Goal: Task Accomplishment & Management: Complete application form

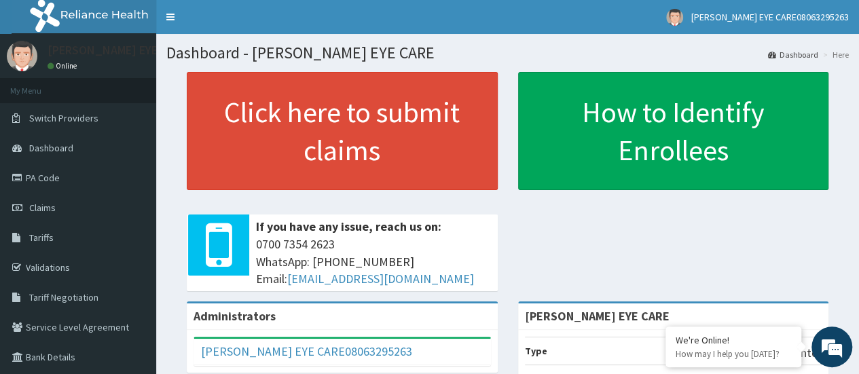
click at [515, 266] on div "Click here to submit claims If you have any issue, reach us on: 0700 7354 2623 …" at bounding box center [507, 186] width 682 height 229
click at [43, 206] on span "Claims" at bounding box center [42, 208] width 26 height 12
click at [47, 212] on span "Claims" at bounding box center [42, 208] width 26 height 12
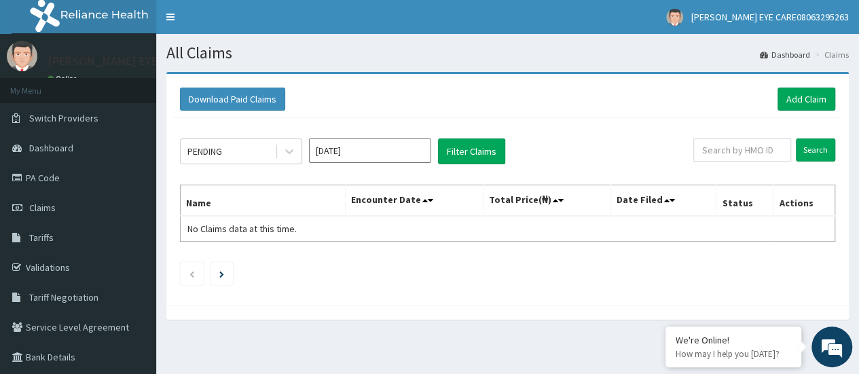
click at [401, 152] on input "Oct 2025" at bounding box center [370, 150] width 122 height 24
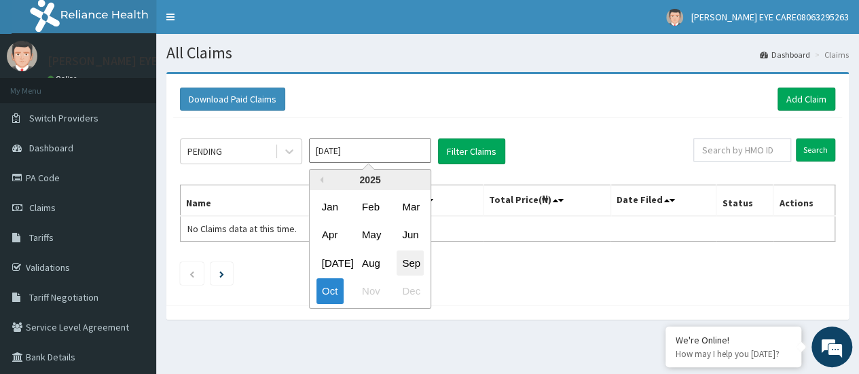
click at [414, 263] on div "Sep" at bounding box center [409, 263] width 27 height 25
type input "Sep 2025"
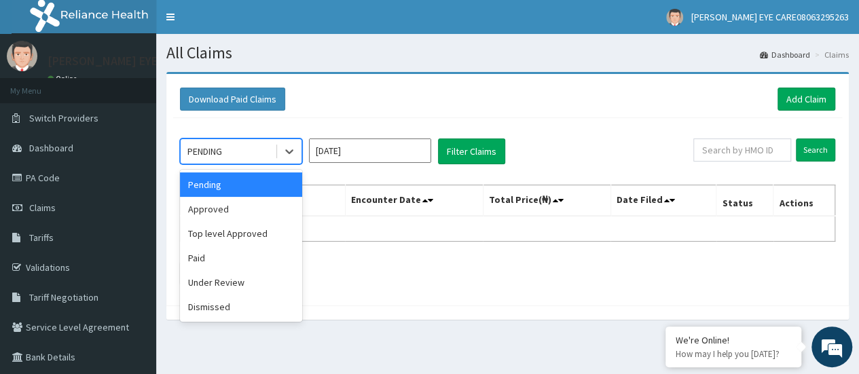
click at [267, 206] on div "Approved" at bounding box center [241, 209] width 122 height 24
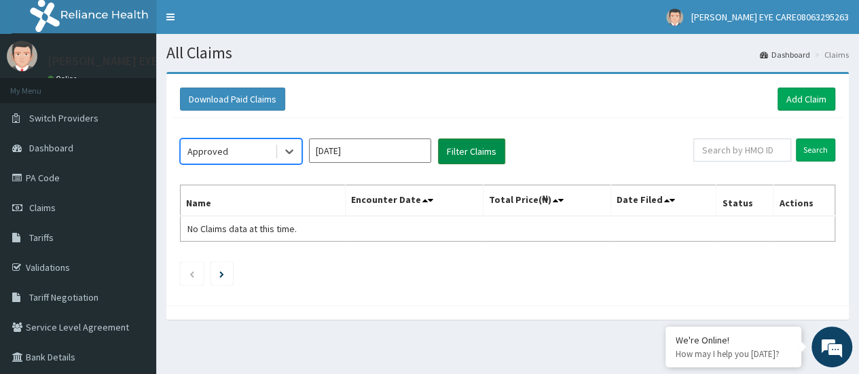
click at [479, 152] on button "Filter Claims" at bounding box center [471, 151] width 67 height 26
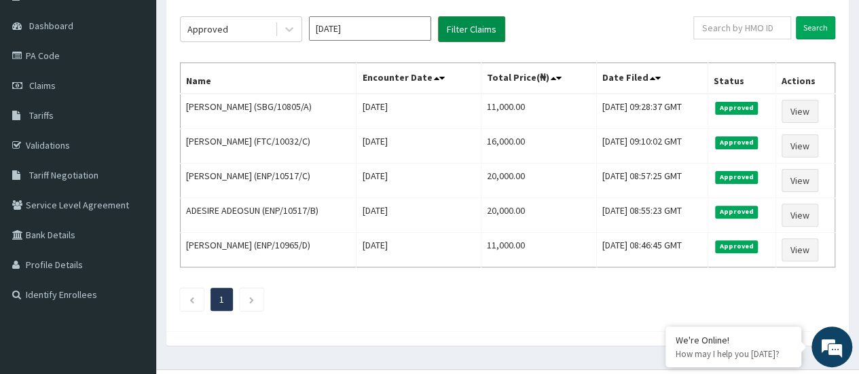
scroll to position [117, 0]
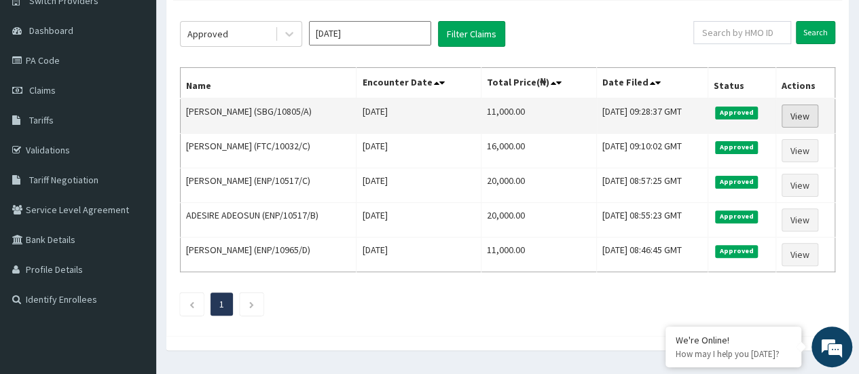
click at [818, 124] on link "View" at bounding box center [799, 116] width 37 height 23
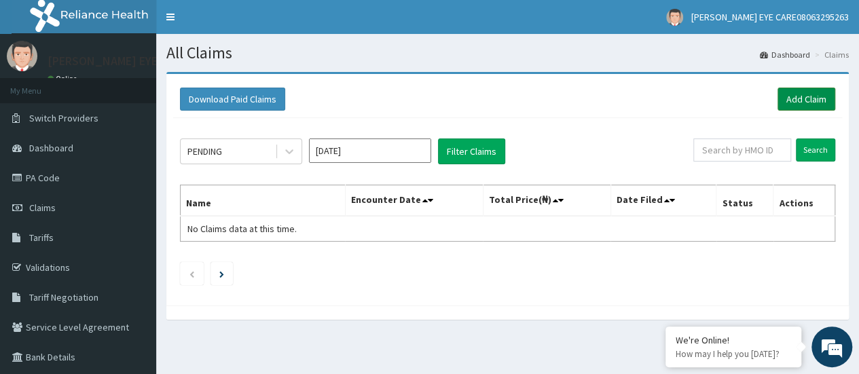
click at [811, 97] on link "Add Claim" at bounding box center [806, 99] width 58 height 23
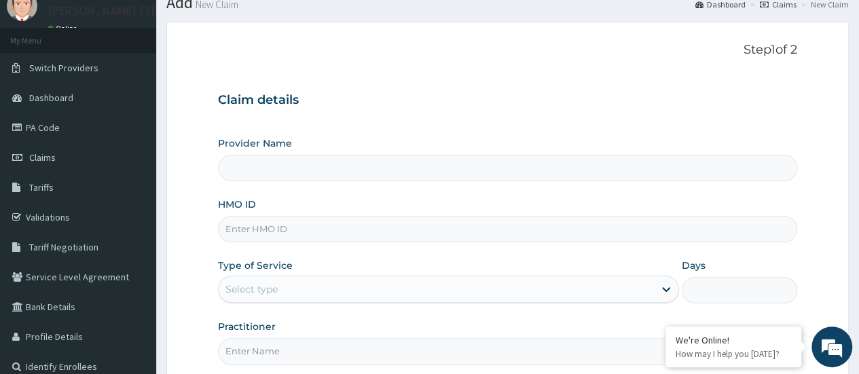
scroll to position [98, 0]
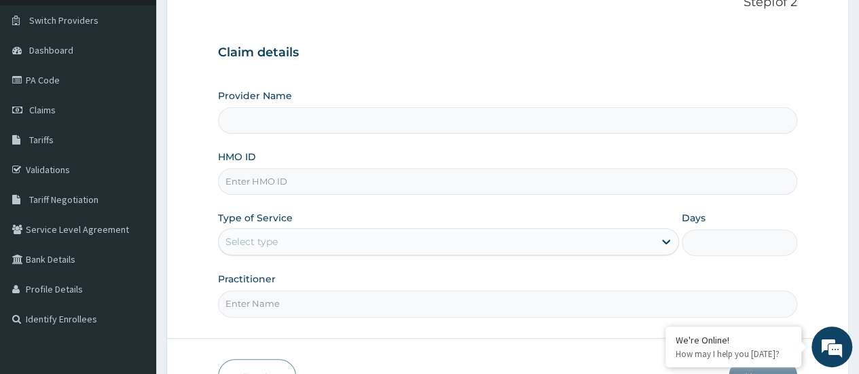
type input "[PERSON_NAME] EYE CARE"
click at [441, 177] on input "HMO ID" at bounding box center [507, 181] width 579 height 26
type input "enp/10965/d"
click at [496, 246] on div "Select type" at bounding box center [436, 242] width 435 height 22
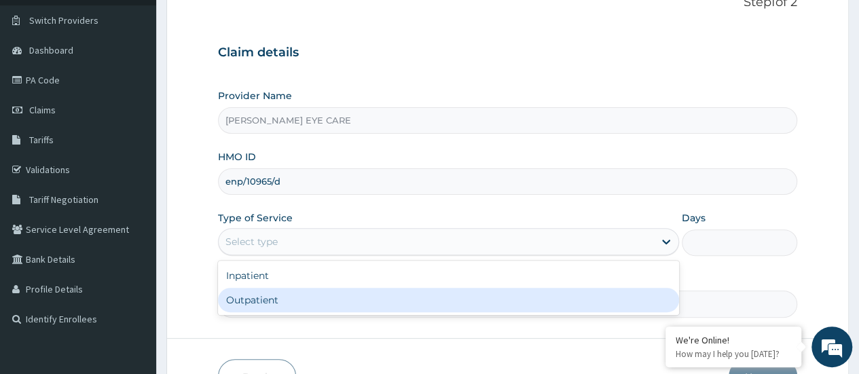
click at [395, 300] on div "Outpatient" at bounding box center [448, 300] width 461 height 24
type input "1"
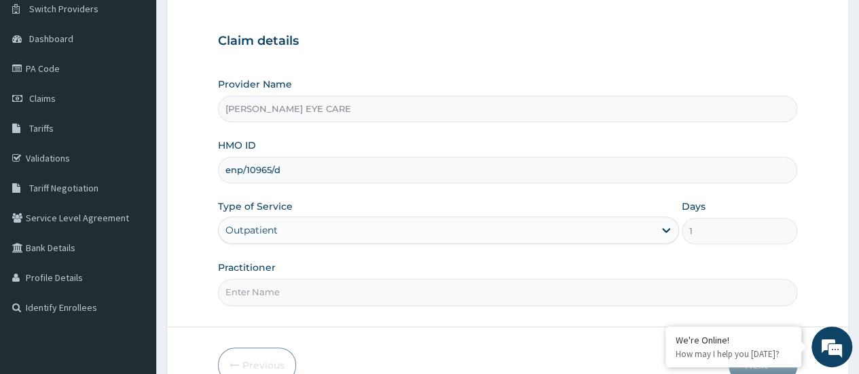
scroll to position [181, 0]
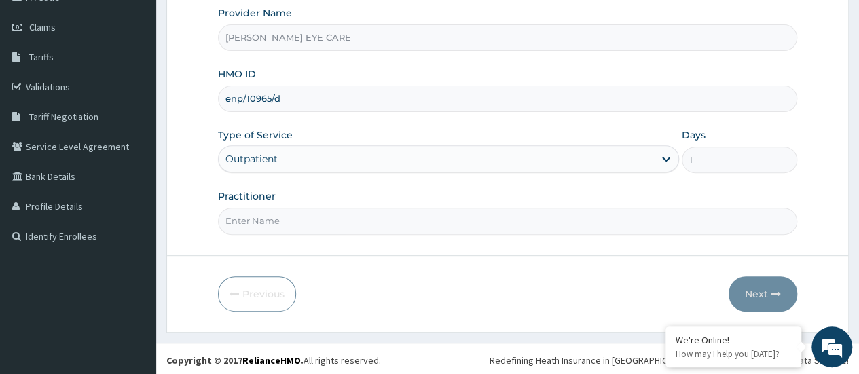
click at [428, 229] on input "Practitioner" at bounding box center [507, 221] width 579 height 26
type input "DR. Ruth"
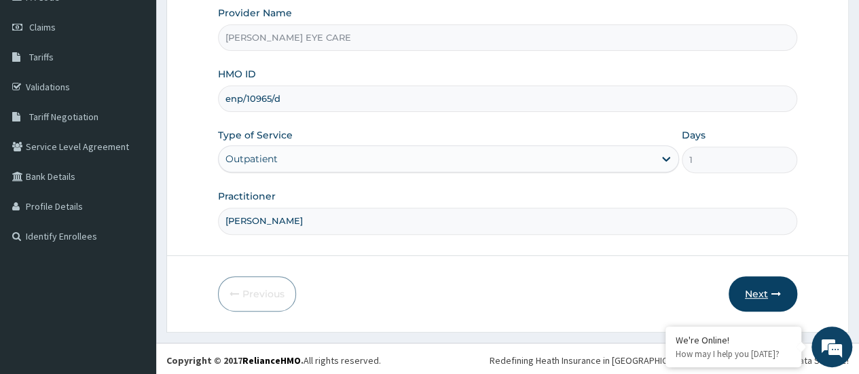
click at [766, 303] on button "Next" at bounding box center [762, 293] width 69 height 35
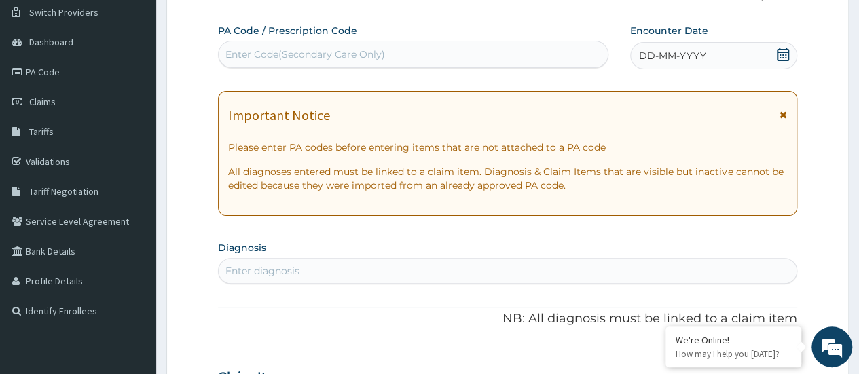
scroll to position [0, 0]
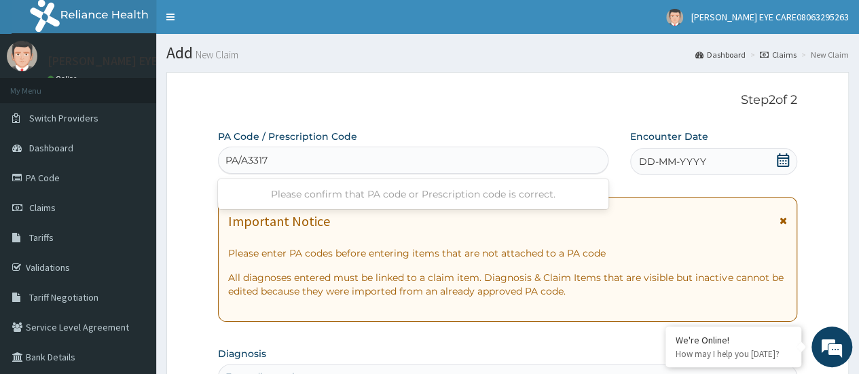
type input "PA/A33179"
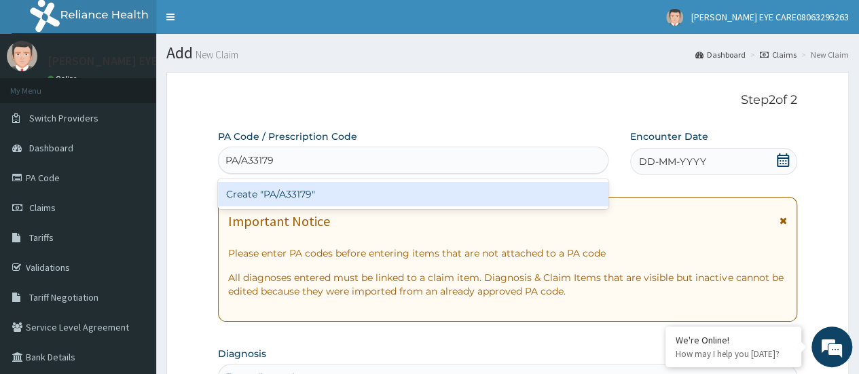
click at [482, 200] on div "Create "PA/A33179"" at bounding box center [413, 194] width 390 height 24
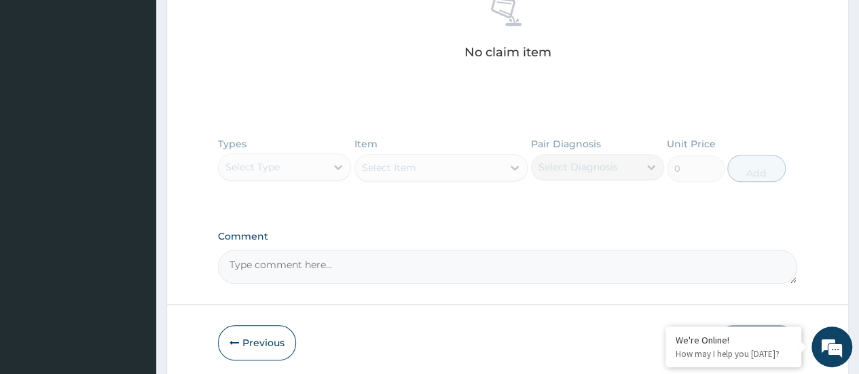
scroll to position [611, 0]
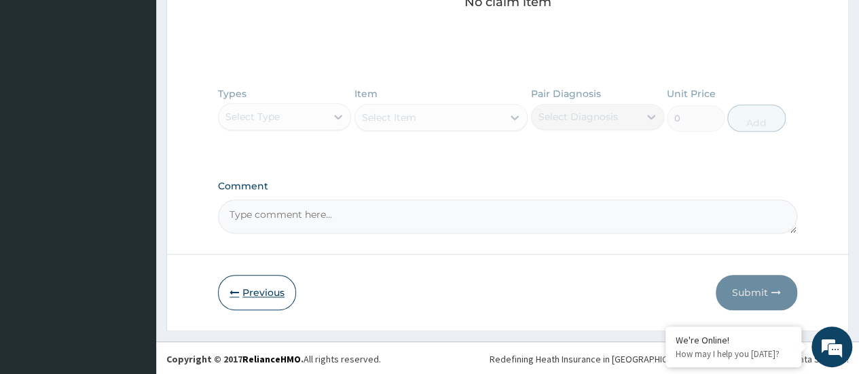
click at [260, 289] on button "Previous" at bounding box center [257, 292] width 78 height 35
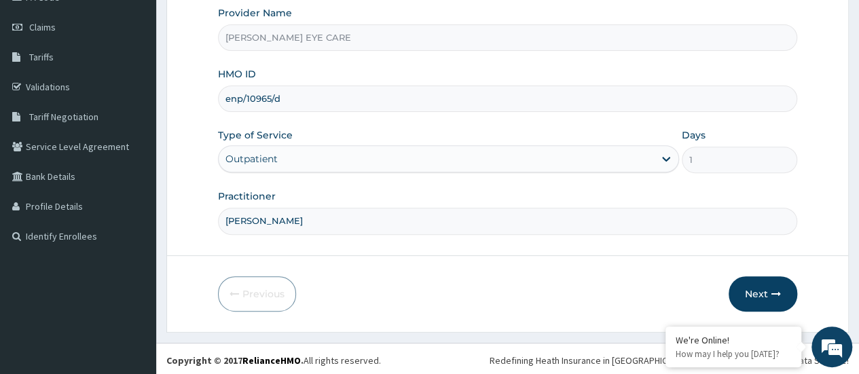
click at [299, 98] on input "enp/10965/d" at bounding box center [507, 99] width 579 height 26
type input "e"
click at [253, 95] on input "nbc/1138/b" at bounding box center [507, 99] width 579 height 26
type input "nbc/11438/b"
click at [780, 289] on icon "button" at bounding box center [776, 294] width 10 height 10
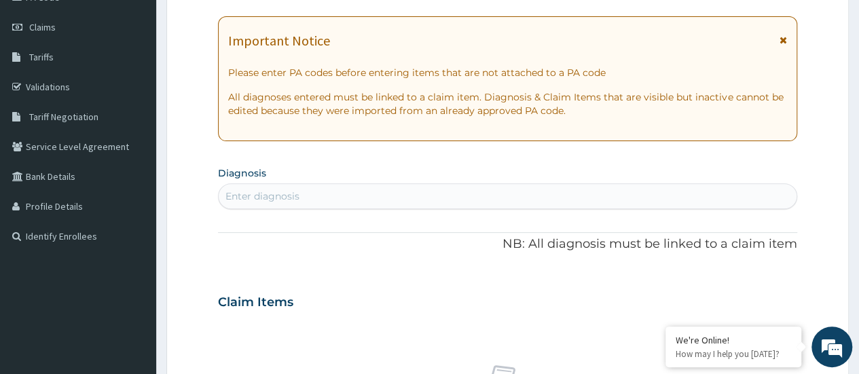
scroll to position [0, 0]
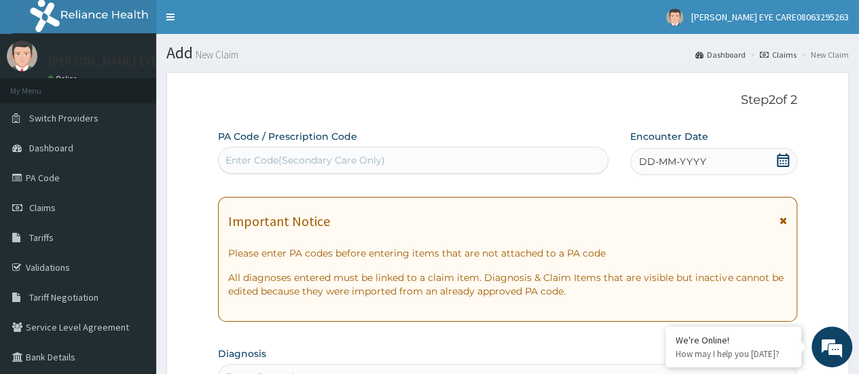
click at [284, 158] on div "Enter Code(Secondary Care Only)" at bounding box center [305, 160] width 160 height 14
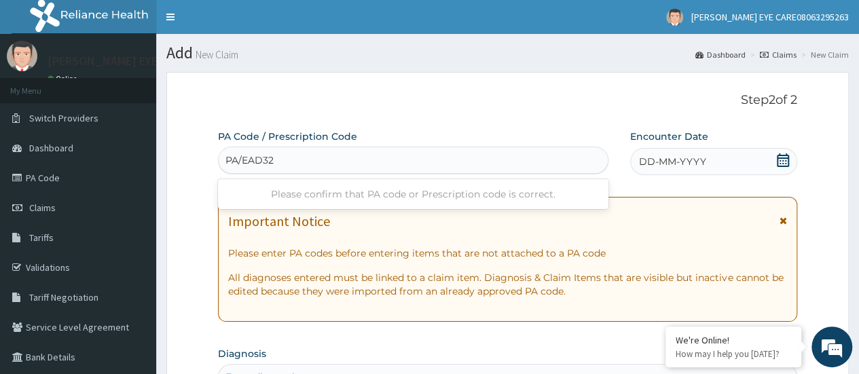
type input "PA/EAD327"
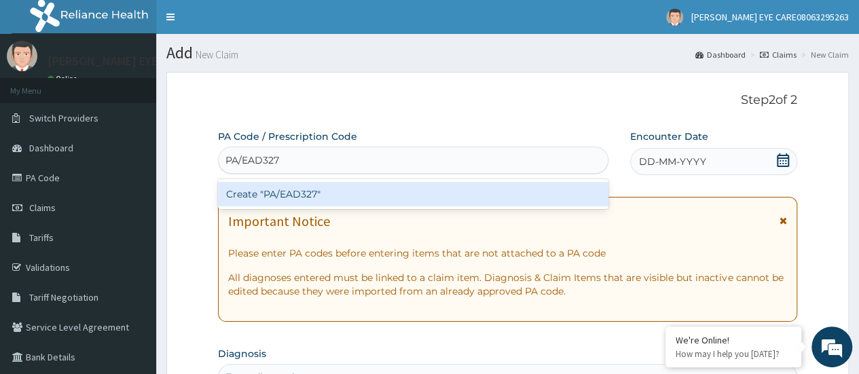
click at [441, 197] on div "Create "PA/EAD327"" at bounding box center [413, 194] width 390 height 24
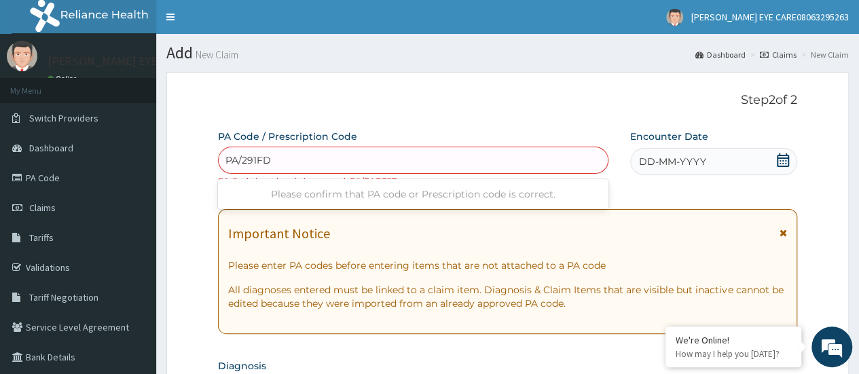
type input "PA/291FD2"
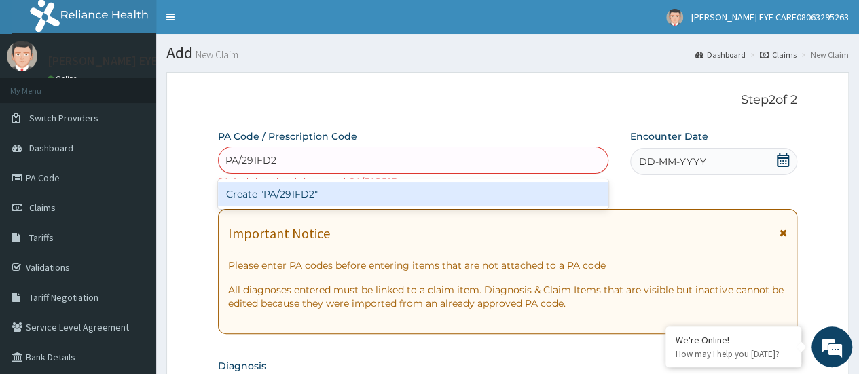
click at [392, 196] on div "Create "PA/291FD2"" at bounding box center [413, 194] width 390 height 24
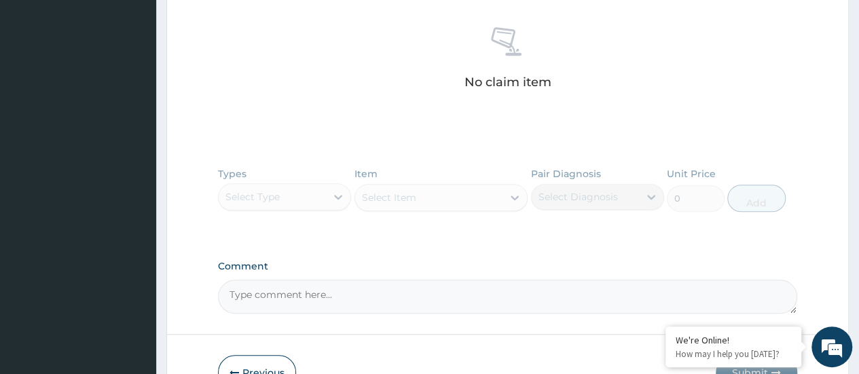
scroll to position [611, 0]
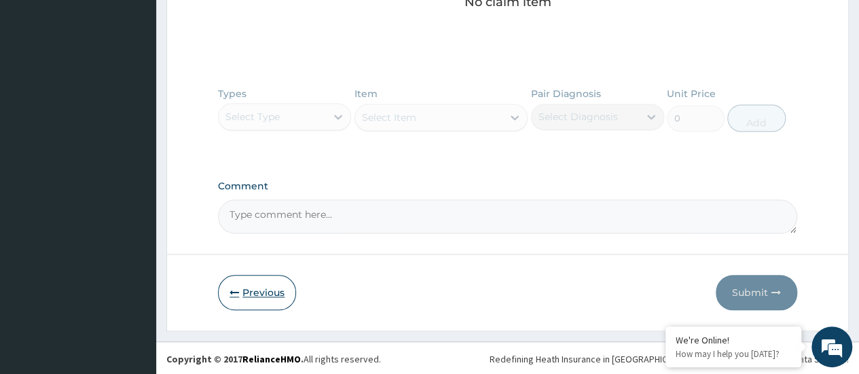
click at [257, 296] on button "Previous" at bounding box center [257, 292] width 78 height 35
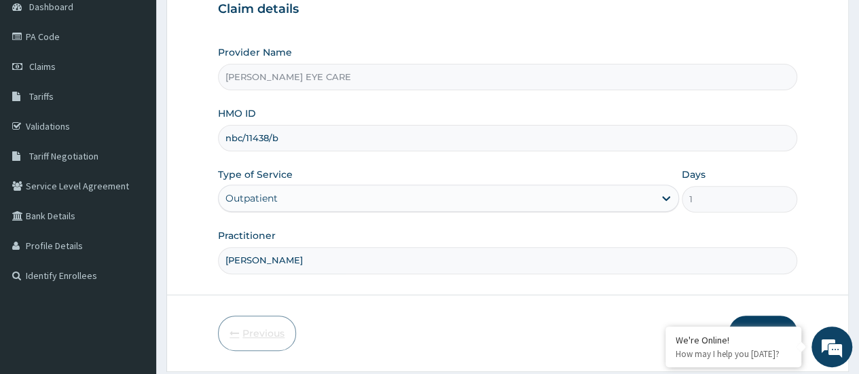
scroll to position [109, 0]
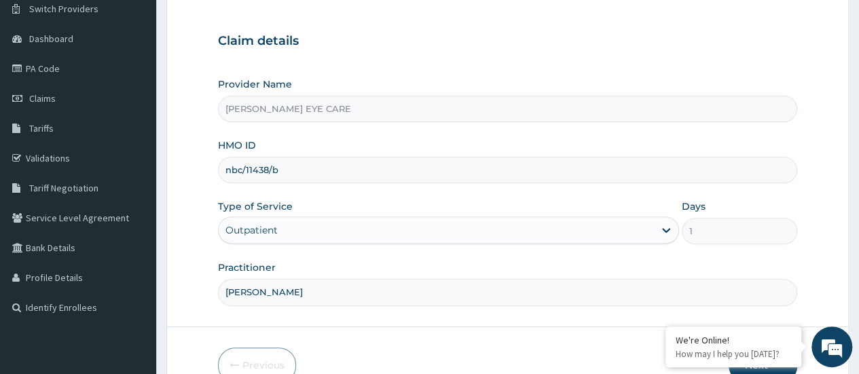
click at [330, 172] on input "nbc/11438/b" at bounding box center [507, 170] width 579 height 26
type input "n"
type input "enp/10517/b"
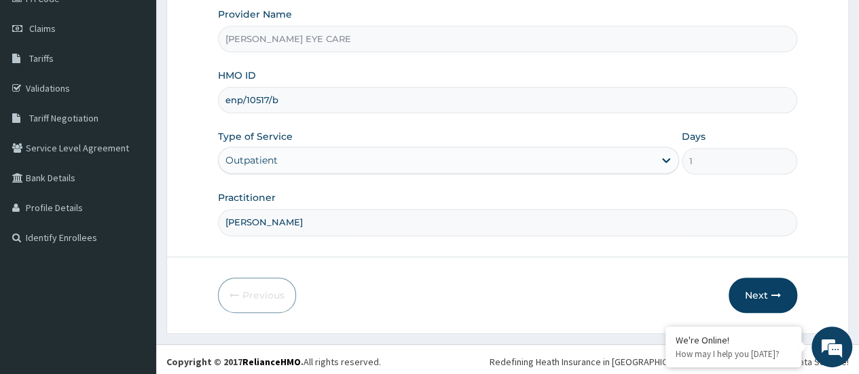
scroll to position [181, 0]
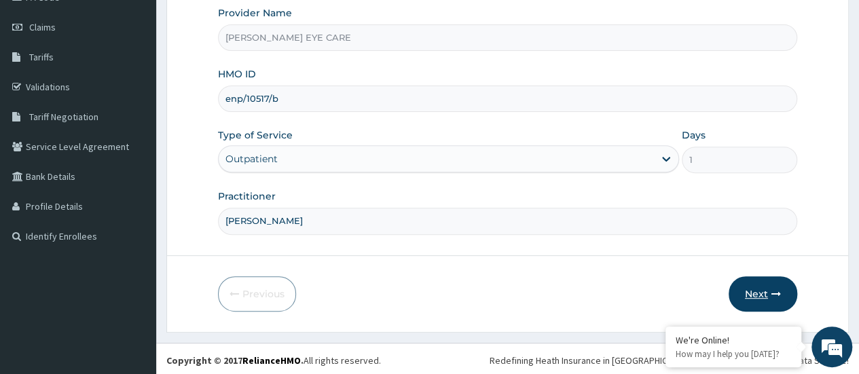
click at [764, 285] on button "Next" at bounding box center [762, 293] width 69 height 35
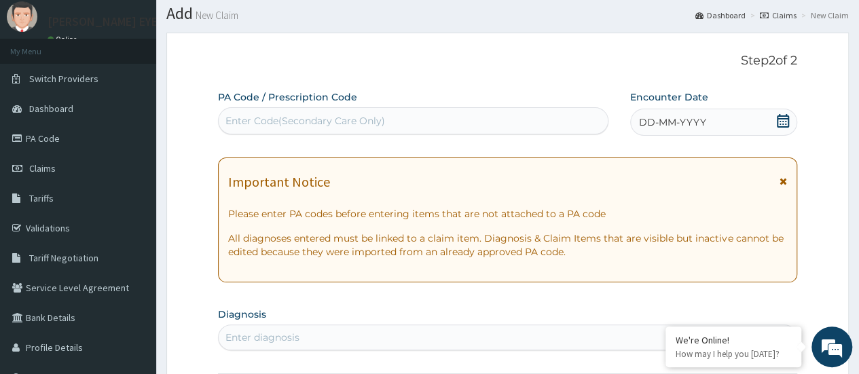
scroll to position [0, 0]
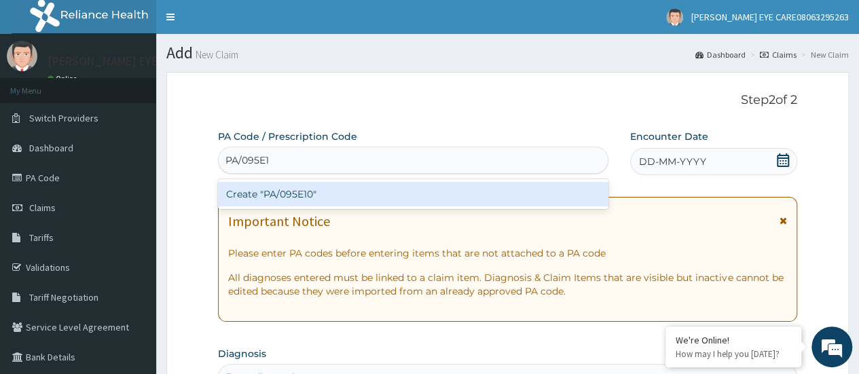
type input "PA/095E10"
click at [460, 198] on div "Create "PA/095E10"" at bounding box center [413, 194] width 390 height 24
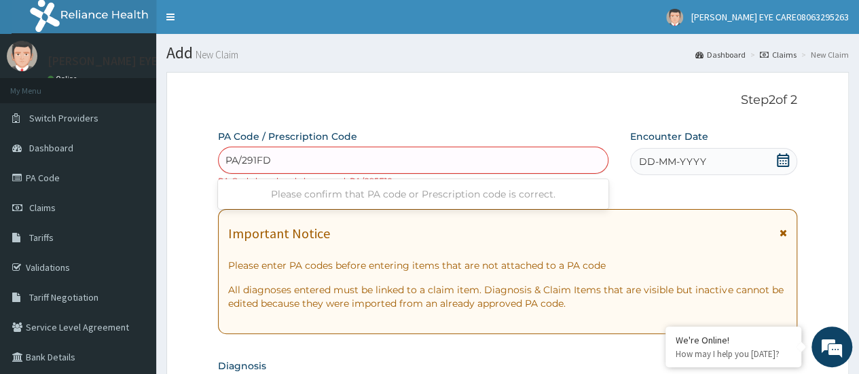
type input "PA/291FD2"
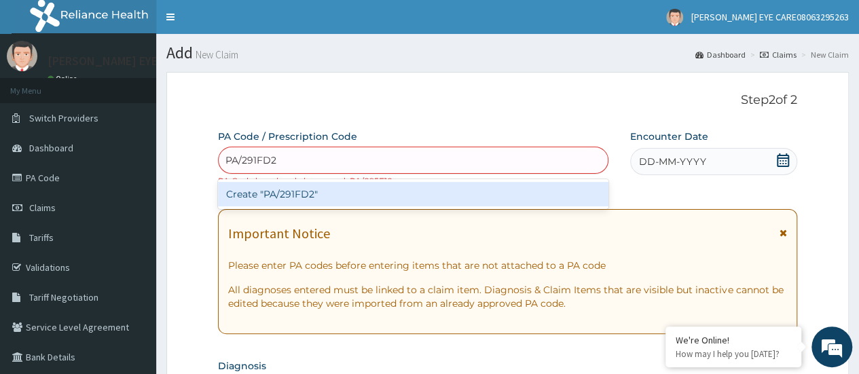
click at [487, 185] on div "Create "PA/291FD2"" at bounding box center [413, 194] width 390 height 24
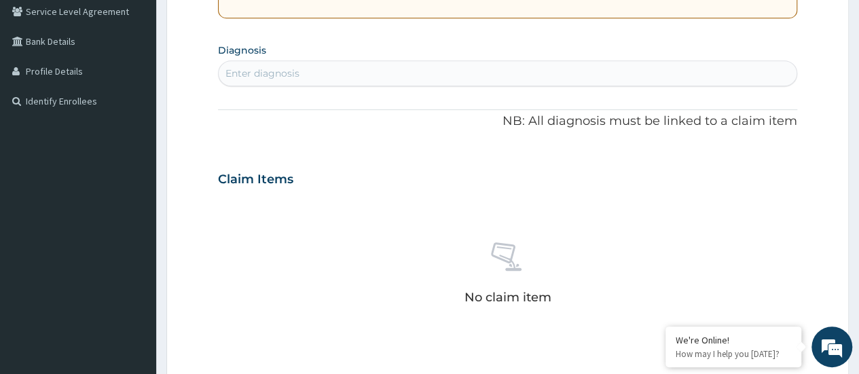
scroll to position [611, 0]
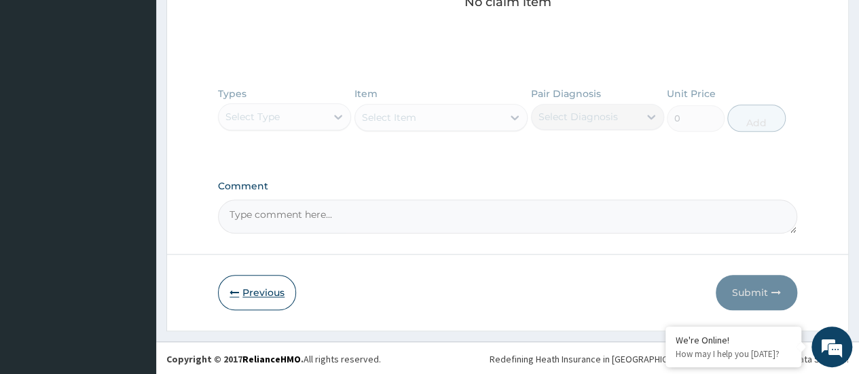
click at [258, 298] on button "Previous" at bounding box center [257, 292] width 78 height 35
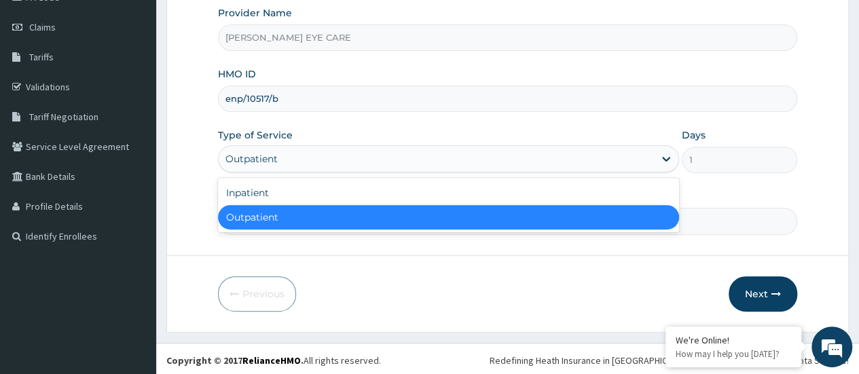
click at [336, 100] on input "enp/10517/b" at bounding box center [507, 99] width 579 height 26
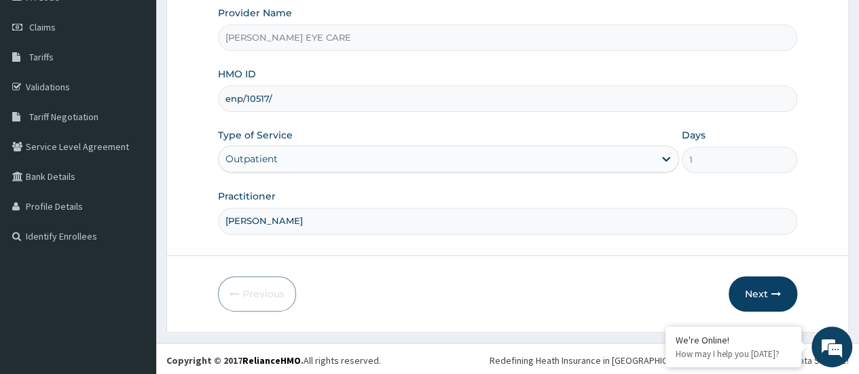
type input "enp/10517/c"
click at [779, 292] on icon "button" at bounding box center [776, 294] width 10 height 10
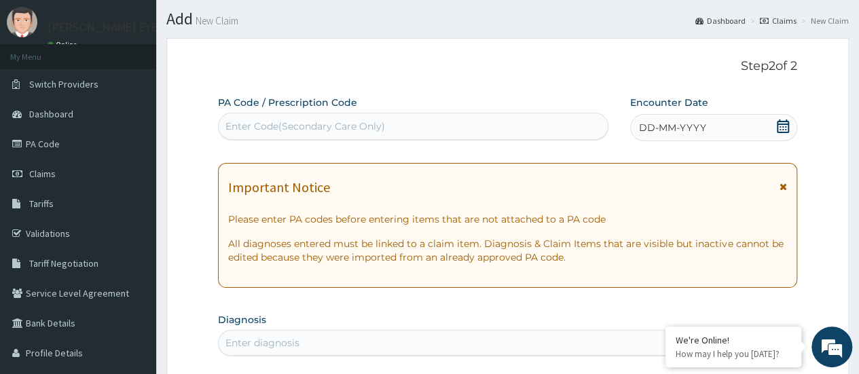
scroll to position [0, 0]
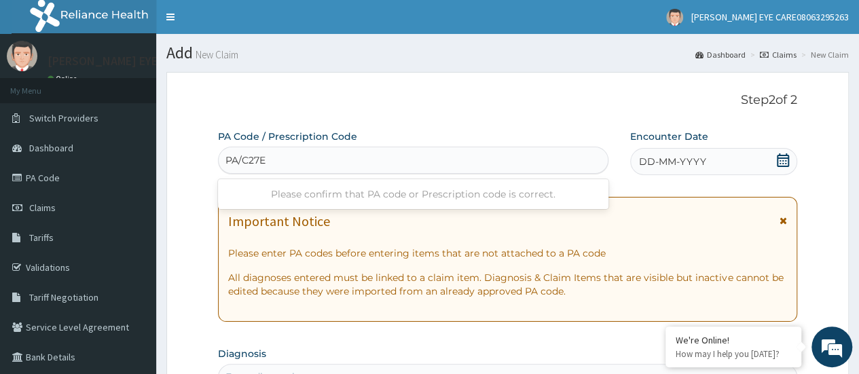
type input "PA/C27E2"
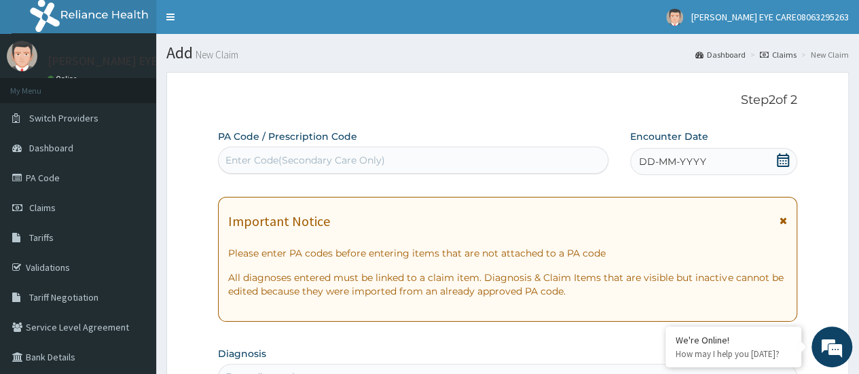
click at [349, 162] on div "Enter Code(Secondary Care Only)" at bounding box center [305, 160] width 160 height 14
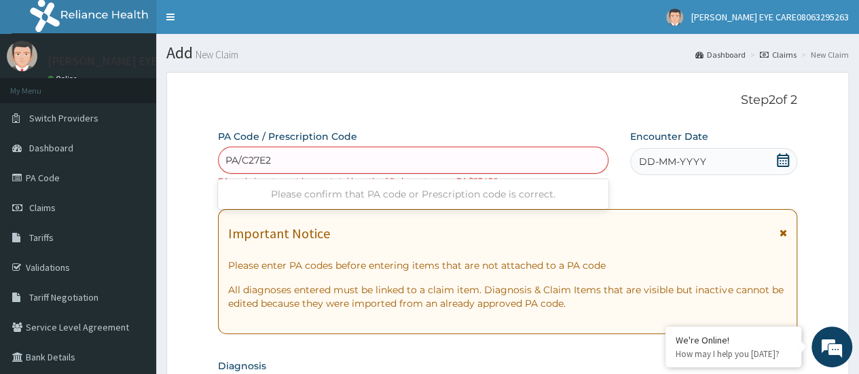
type input "PA/C27E2"
click at [242, 159] on input "PA/C73E2" at bounding box center [248, 160] width 47 height 14
click at [254, 158] on input "PA/CC73E" at bounding box center [249, 160] width 48 height 14
click at [257, 158] on input "PA/C73E" at bounding box center [246, 160] width 42 height 14
click at [248, 158] on input "PA/C73E" at bounding box center [246, 160] width 42 height 14
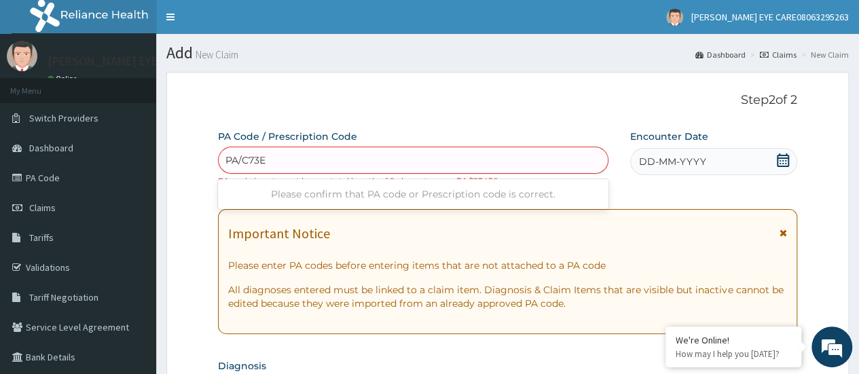
type input "PA/C273E"
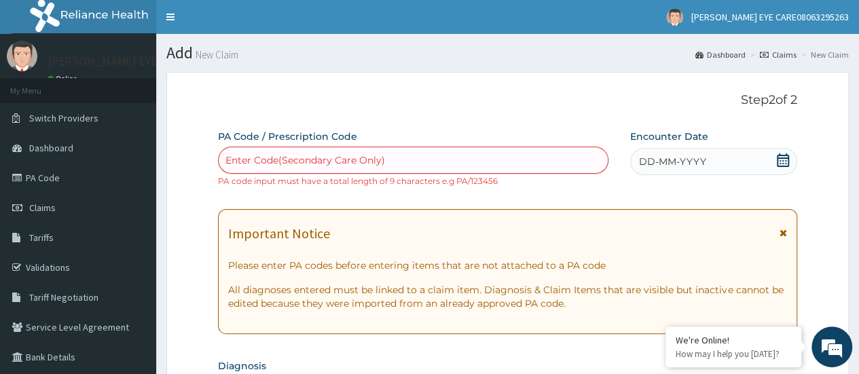
click at [274, 160] on div "Enter Code(Secondary Care Only)" at bounding box center [413, 160] width 388 height 22
click at [277, 161] on div "Enter Code(Secondary Care Only)" at bounding box center [305, 160] width 160 height 14
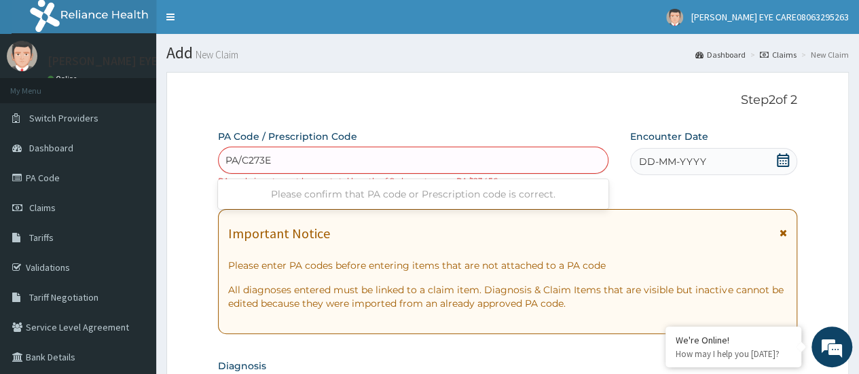
type input "PA/C273E2"
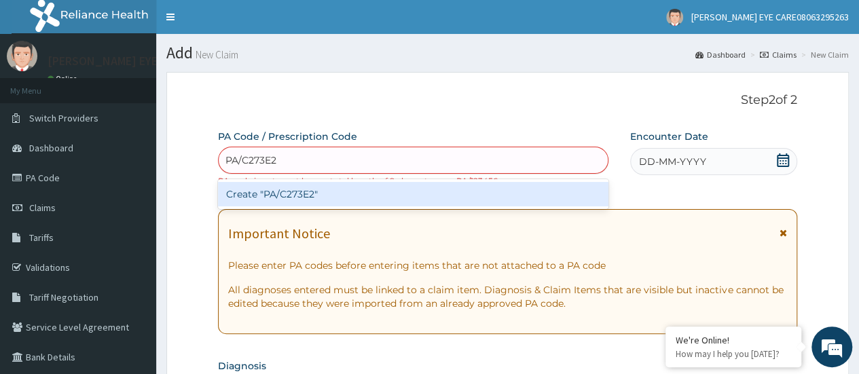
click at [448, 191] on div "Create "PA/C273E2"" at bounding box center [413, 194] width 390 height 24
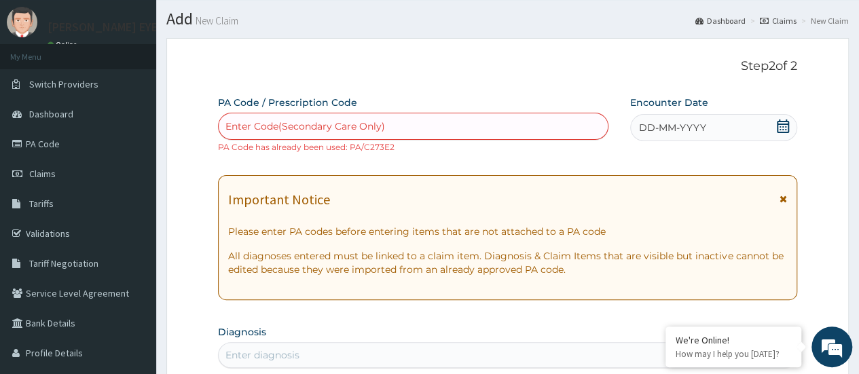
scroll to position [14, 0]
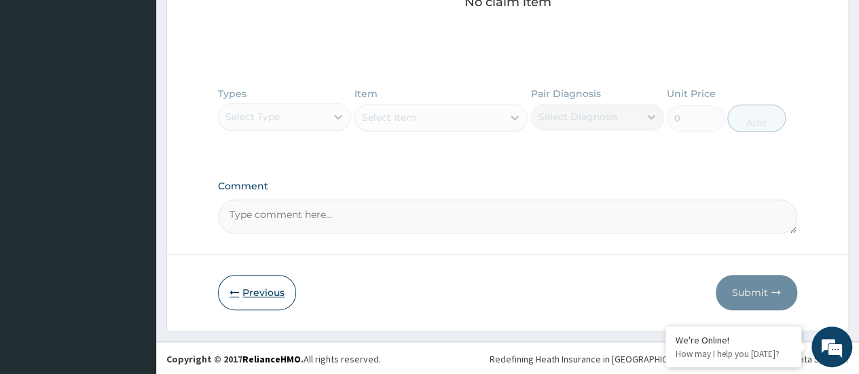
click at [271, 283] on button "Previous" at bounding box center [257, 292] width 78 height 35
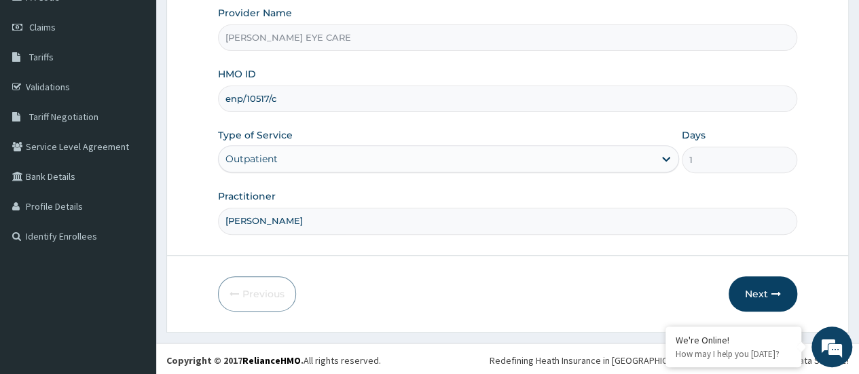
click at [315, 91] on input "enp/10517/c" at bounding box center [507, 99] width 579 height 26
type input "e"
type input "ftc/10032/c"
click at [764, 287] on button "Next" at bounding box center [762, 293] width 69 height 35
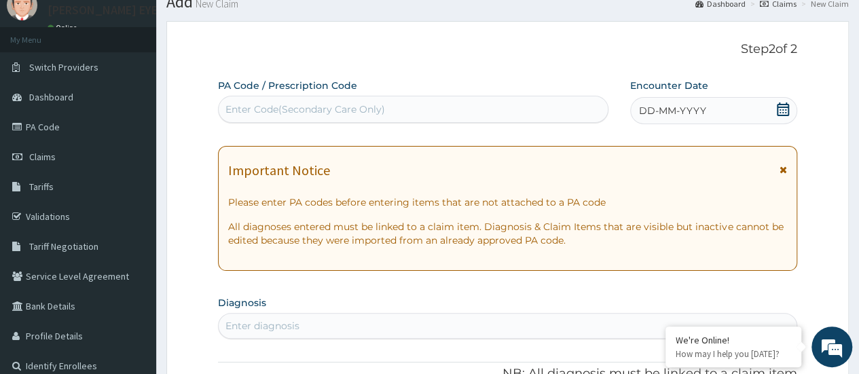
scroll to position [0, 0]
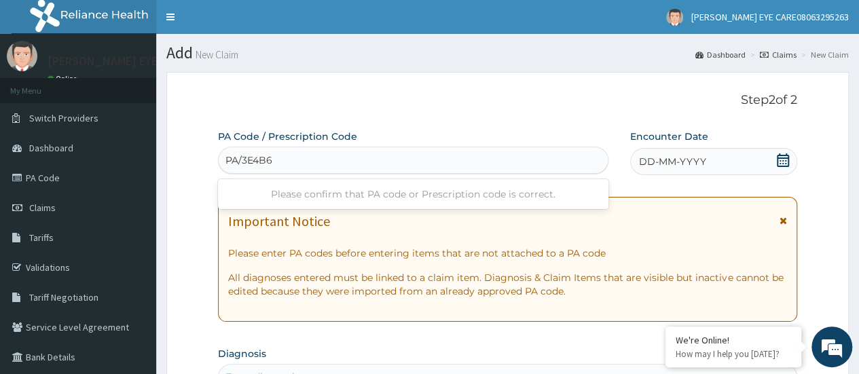
type input "PA/3E4B6D"
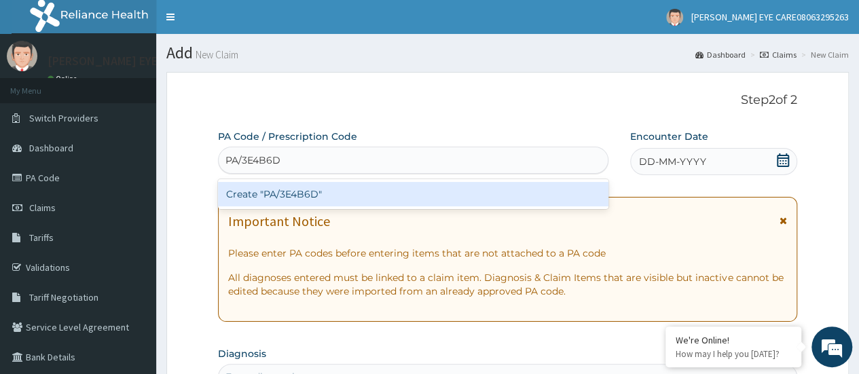
click at [464, 193] on div "Create "PA/3E4B6D"" at bounding box center [413, 194] width 390 height 24
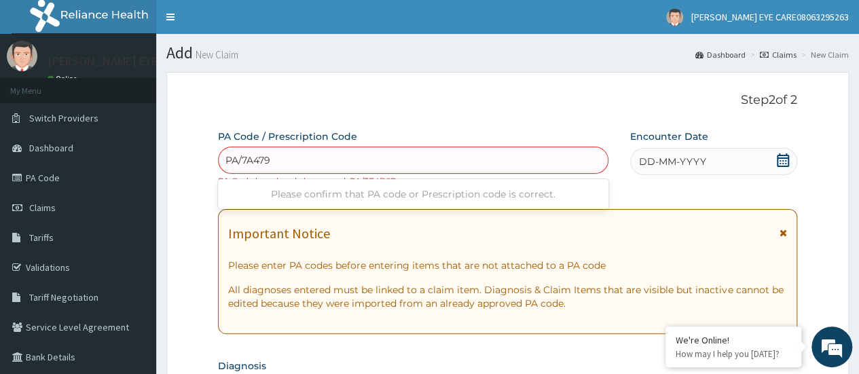
type input "PA/7A4792"
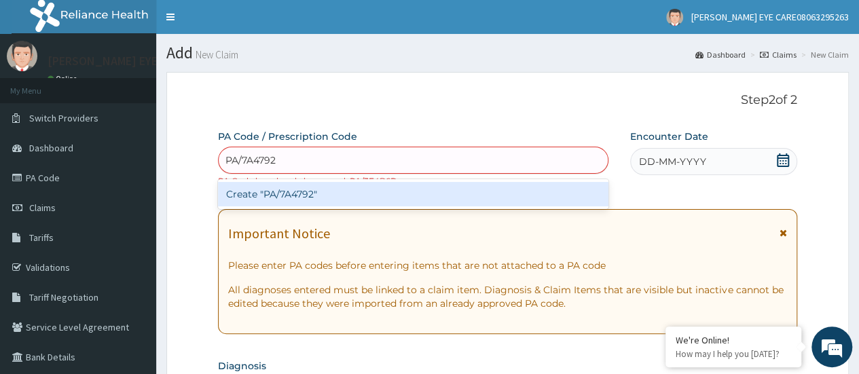
click at [392, 190] on div "Create "PA/7A4792"" at bounding box center [413, 194] width 390 height 24
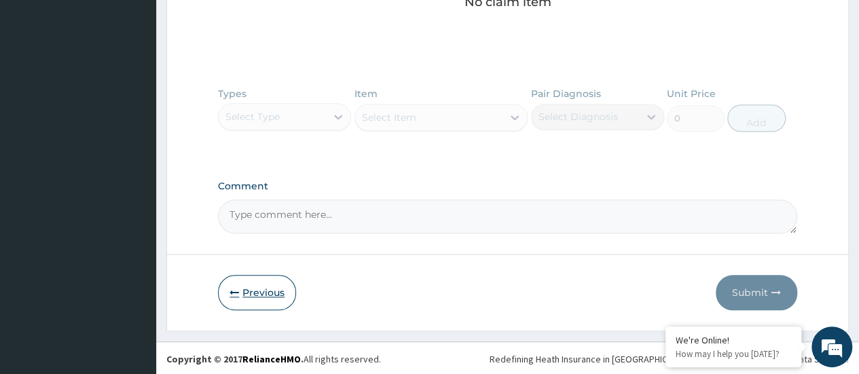
click at [253, 293] on button "Previous" at bounding box center [257, 292] width 78 height 35
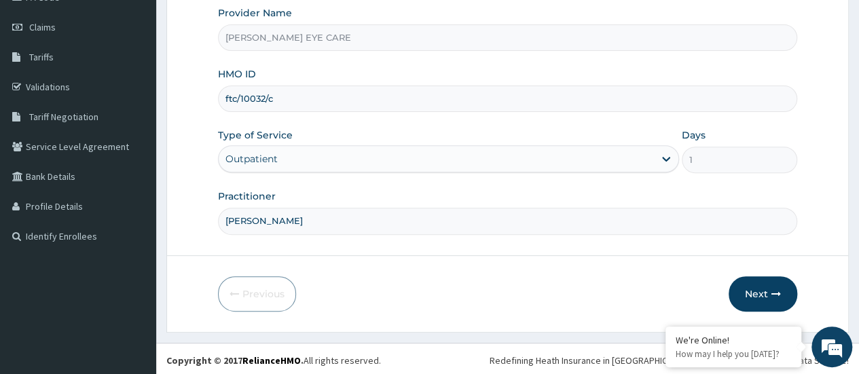
click at [340, 94] on input "ftc/10032/c" at bounding box center [507, 99] width 579 height 26
type input "f"
type input "ftc/10032/b"
click at [775, 278] on button "Next" at bounding box center [762, 293] width 69 height 35
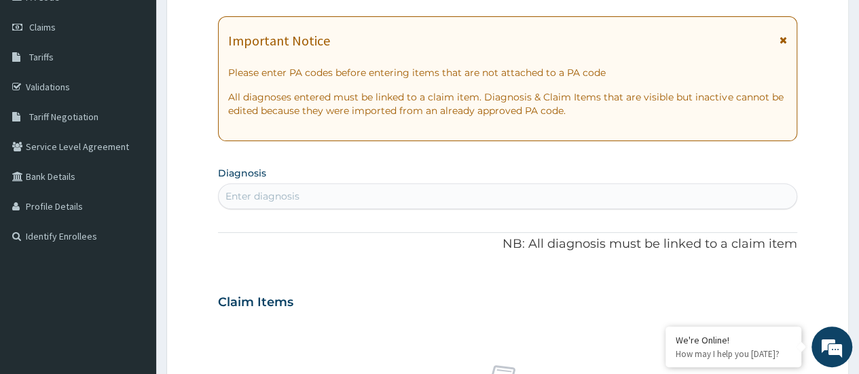
scroll to position [0, 0]
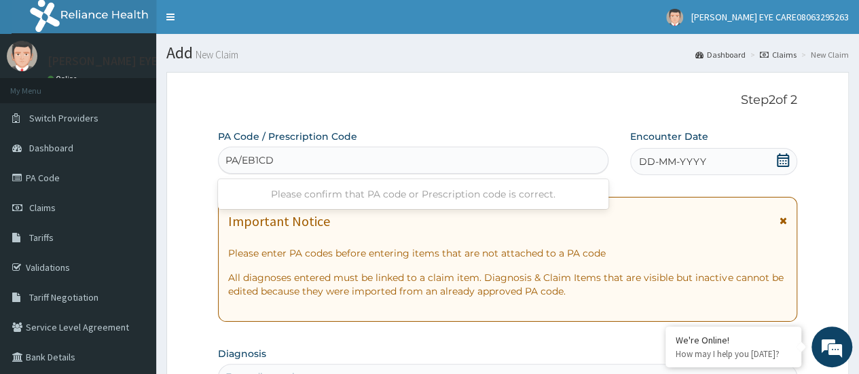
type input "PA/EB1CD4"
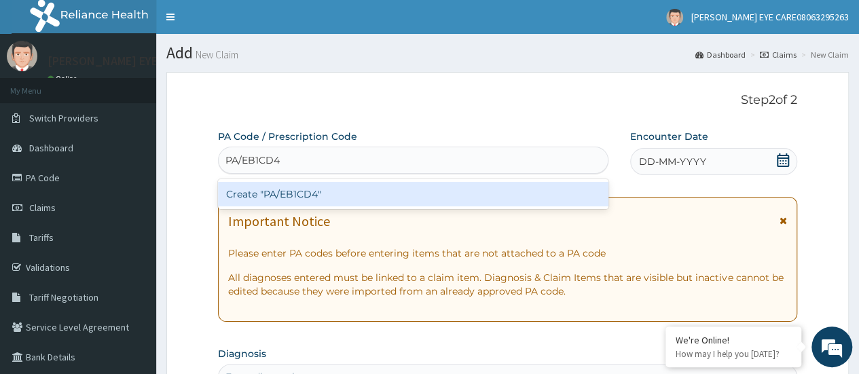
click at [449, 198] on div "Create "PA/EB1CD4"" at bounding box center [413, 194] width 390 height 24
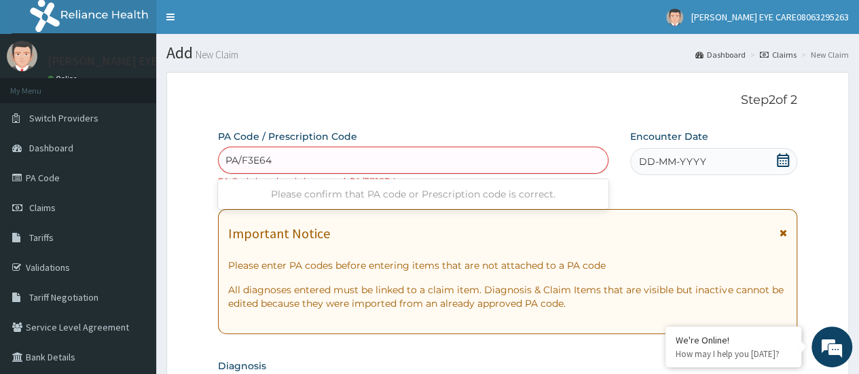
type input "PA/F3E64A"
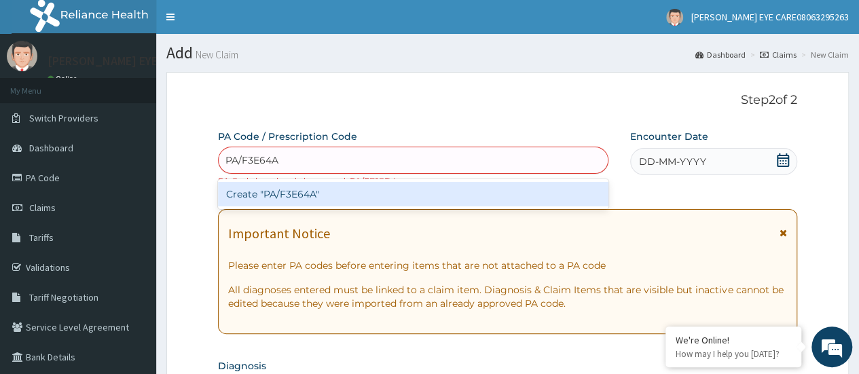
click at [473, 204] on div "Create "PA/F3E64A"" at bounding box center [413, 194] width 390 height 24
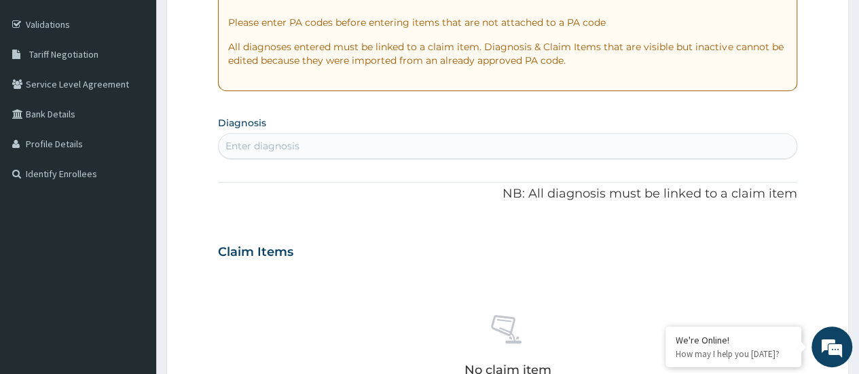
click at [434, 209] on div "PA Code / Prescription Code option Create "PA/F3E64A", selected. Select is focu…" at bounding box center [507, 244] width 579 height 715
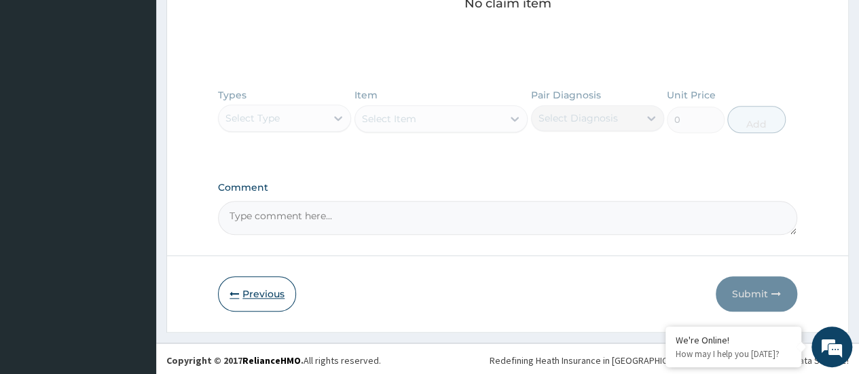
click at [266, 300] on button "Previous" at bounding box center [257, 293] width 78 height 35
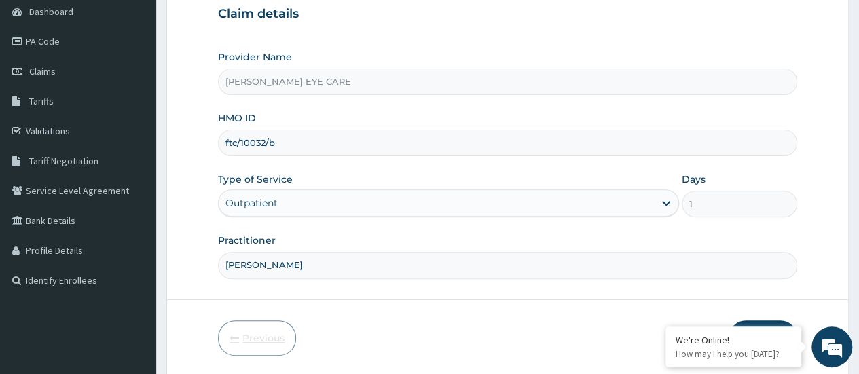
scroll to position [134, 0]
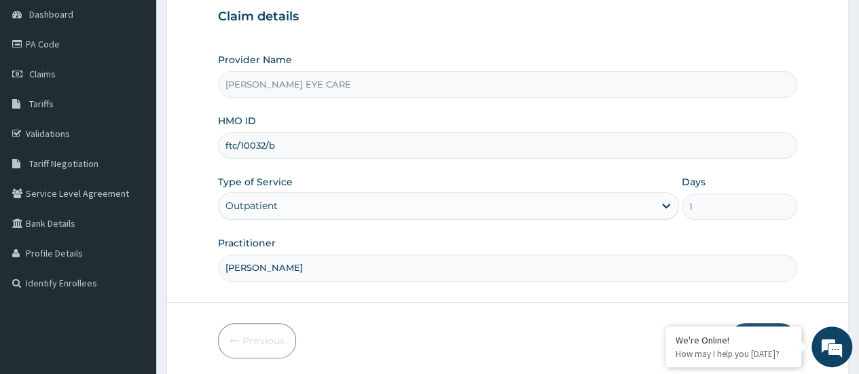
click at [414, 147] on input "ftc/10032/b" at bounding box center [507, 145] width 579 height 26
type input "f"
type input "enp/10517/c"
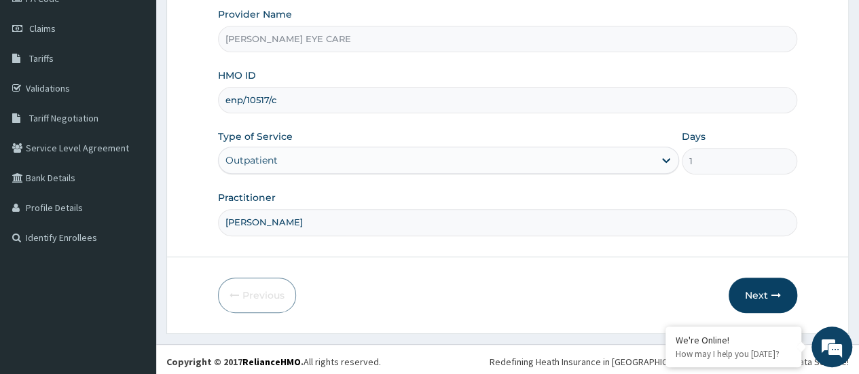
scroll to position [181, 0]
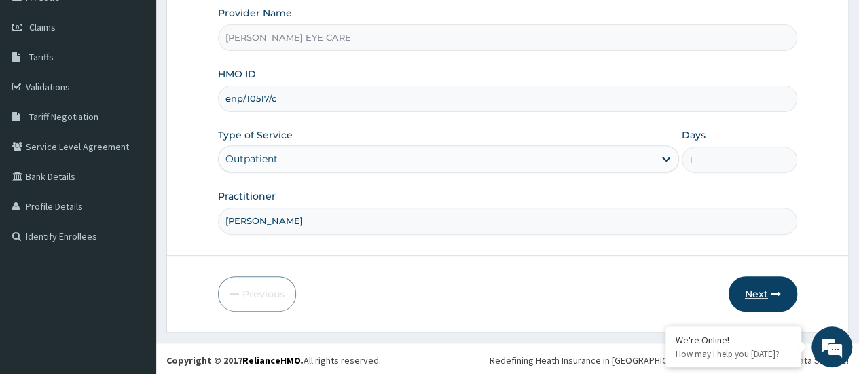
click at [769, 297] on button "Next" at bounding box center [762, 293] width 69 height 35
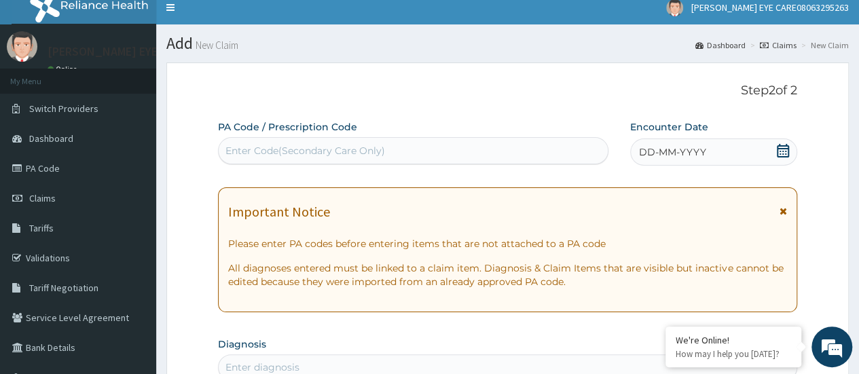
scroll to position [0, 0]
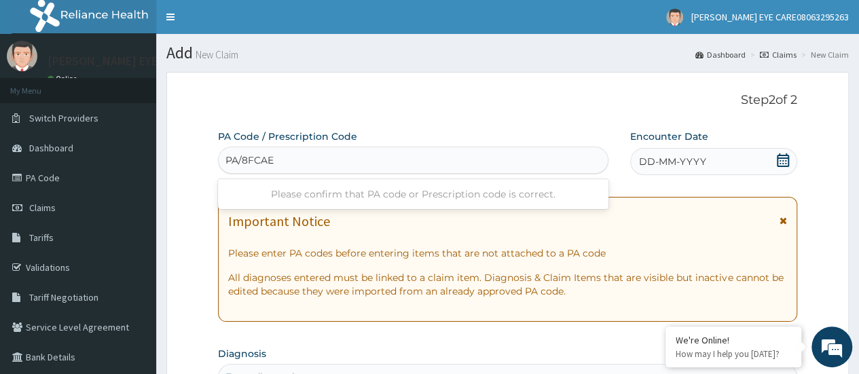
type input "PA/8FCAE6"
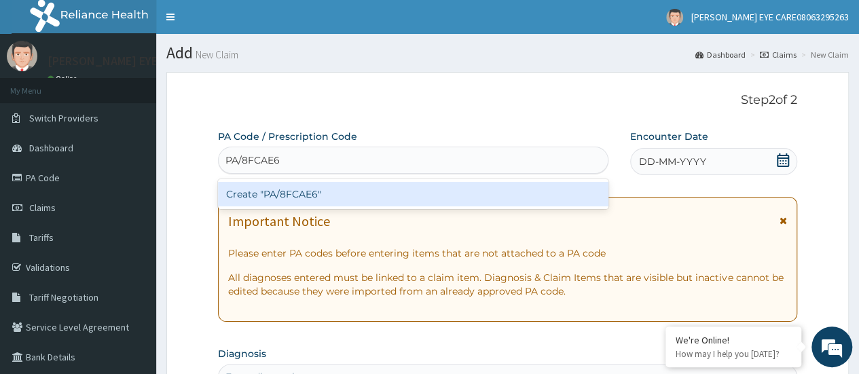
click at [444, 193] on div "Create "PA/8FCAE6"" at bounding box center [413, 194] width 390 height 24
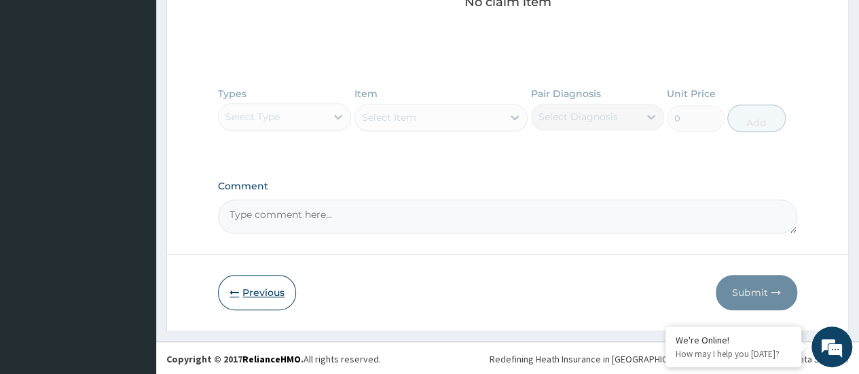
click at [274, 284] on button "Previous" at bounding box center [257, 292] width 78 height 35
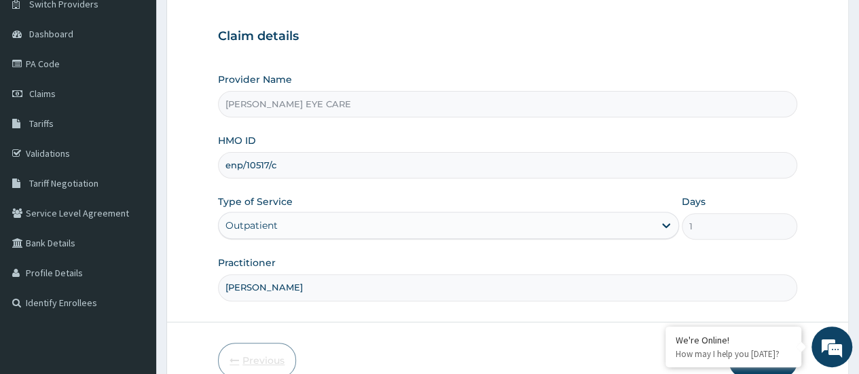
scroll to position [124, 0]
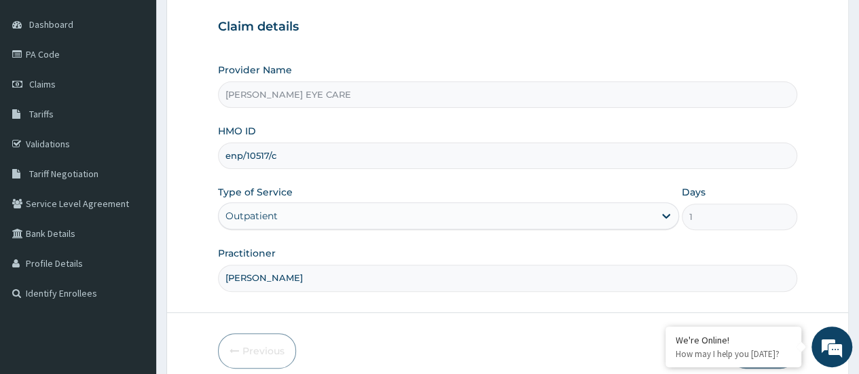
click at [446, 155] on input "enp/10517/c" at bounding box center [507, 156] width 579 height 26
type input "e"
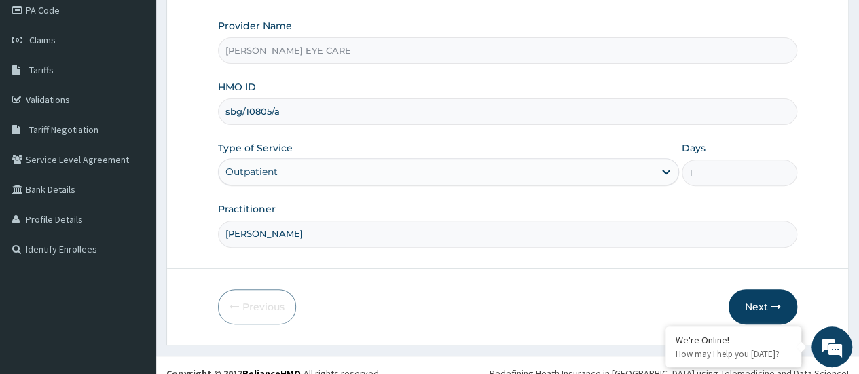
scroll to position [181, 0]
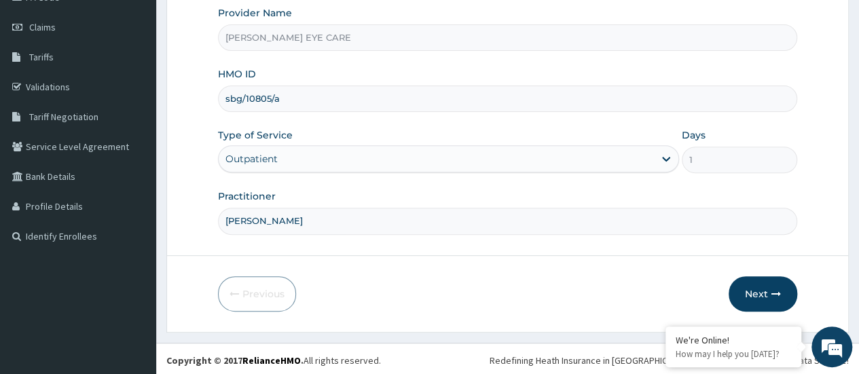
type input "sbg/10805/a"
click at [518, 220] on input "DR. Ruth" at bounding box center [507, 221] width 579 height 26
click at [239, 219] on input "DR. Zinny" at bounding box center [507, 221] width 579 height 26
type input "Dr. Zinny"
click at [760, 295] on button "Next" at bounding box center [762, 293] width 69 height 35
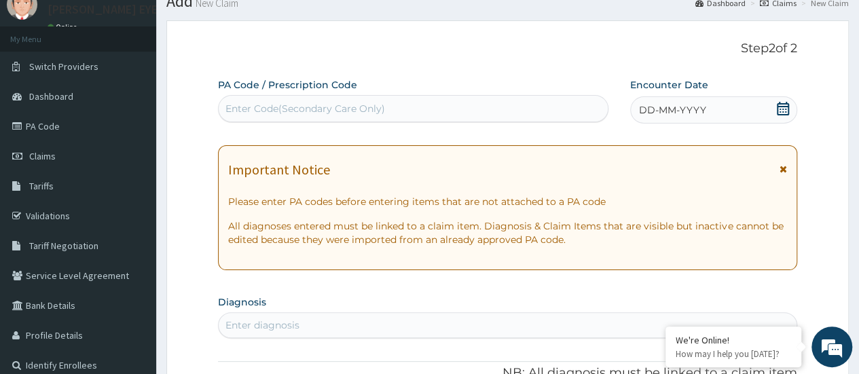
scroll to position [0, 0]
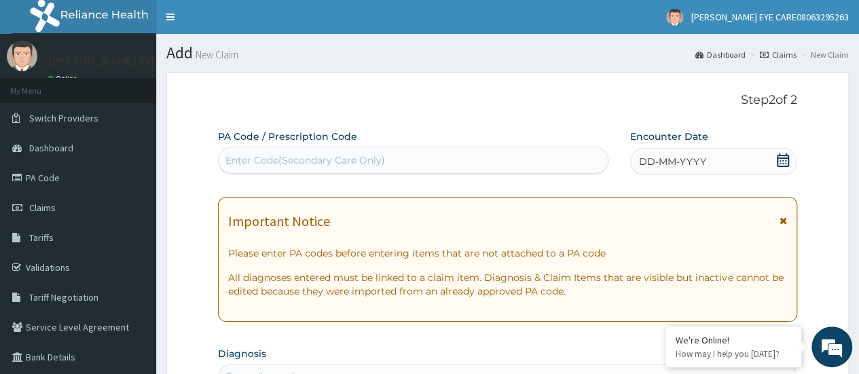
click at [699, 232] on div "Important Notice" at bounding box center [507, 225] width 559 height 22
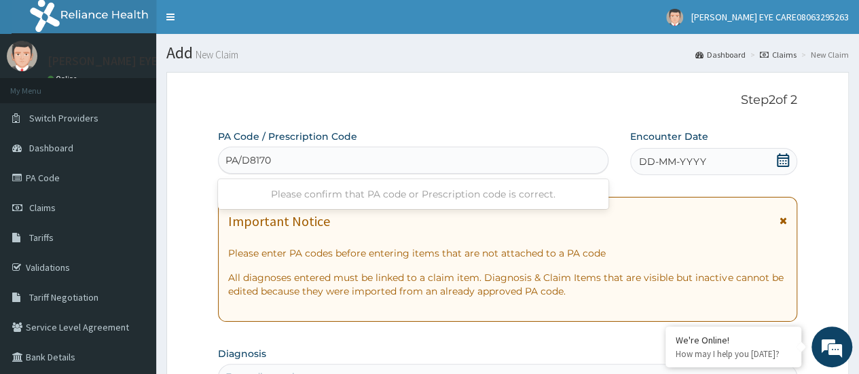
type input "PA/D81703"
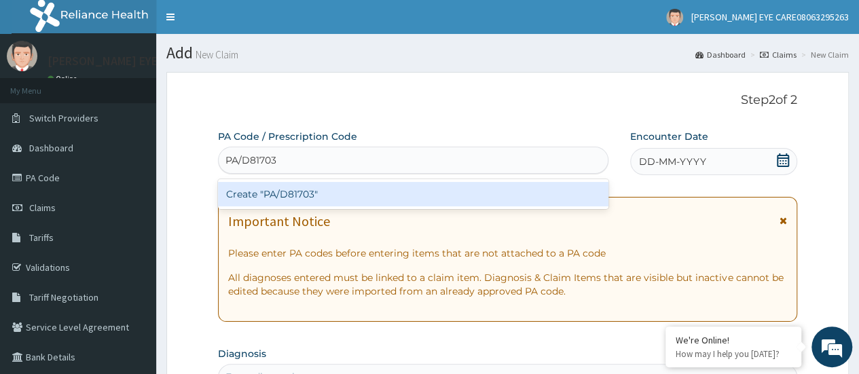
click at [475, 191] on div "Create "PA/D81703"" at bounding box center [413, 194] width 390 height 24
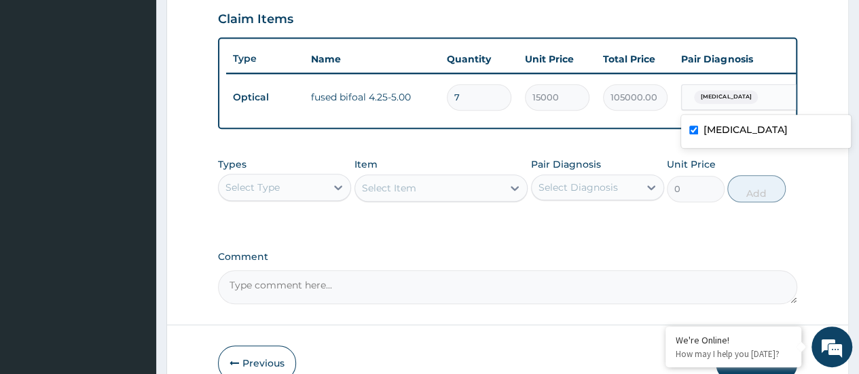
scroll to position [473, 0]
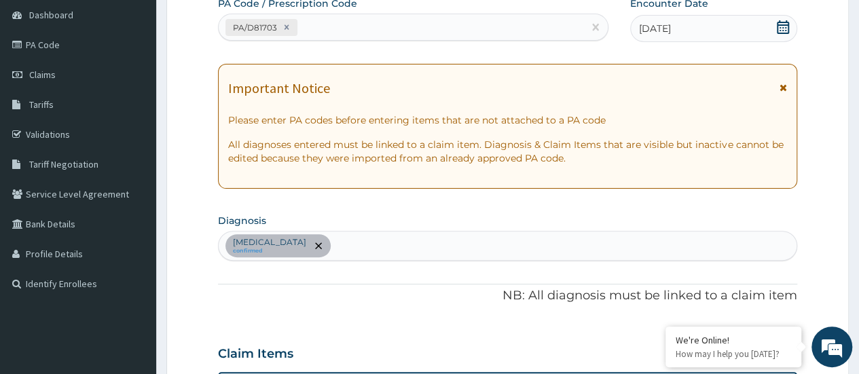
scroll to position [0, 0]
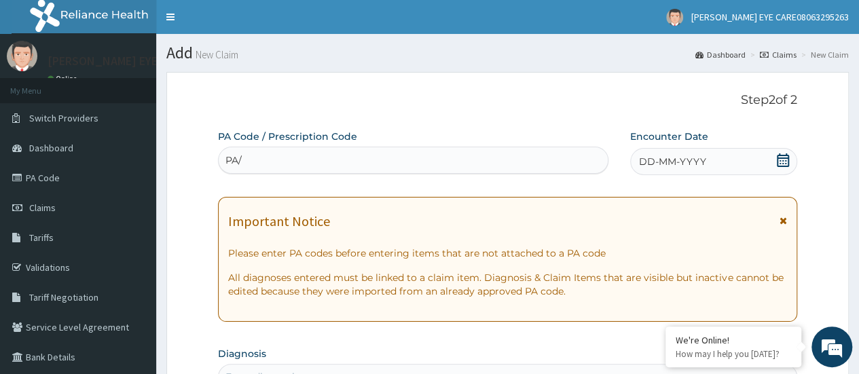
type input "PA/"
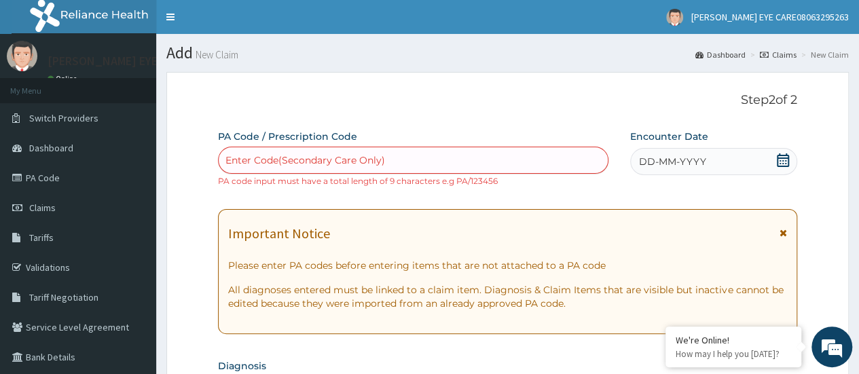
click at [307, 168] on div "Enter Code(Secondary Care Only)" at bounding box center [413, 160] width 388 height 22
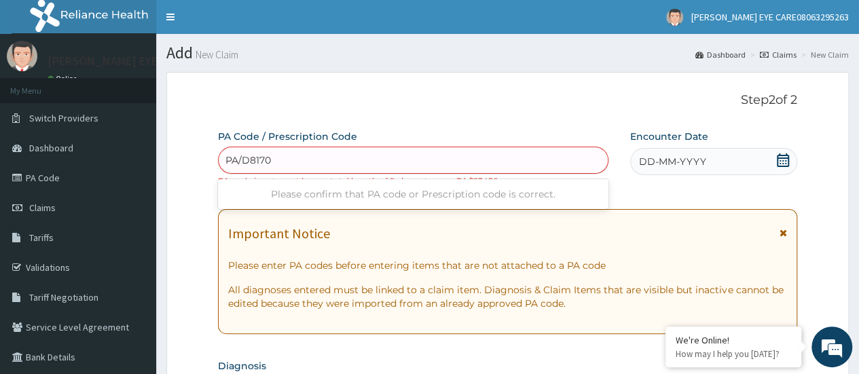
type input "PA/D81703"
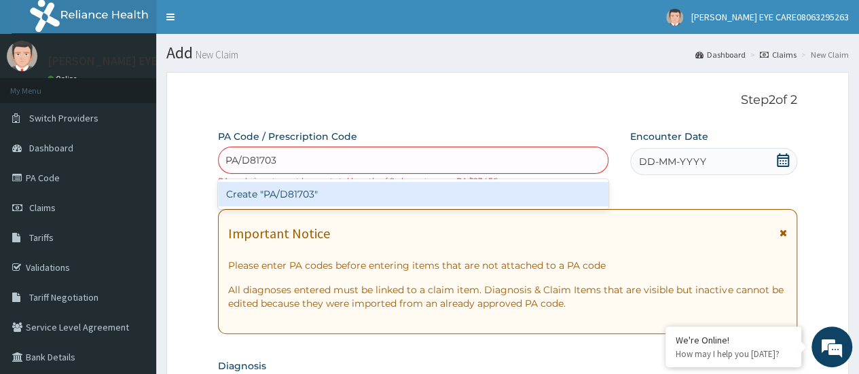
click at [457, 196] on div "Create "PA/D81703"" at bounding box center [413, 194] width 390 height 24
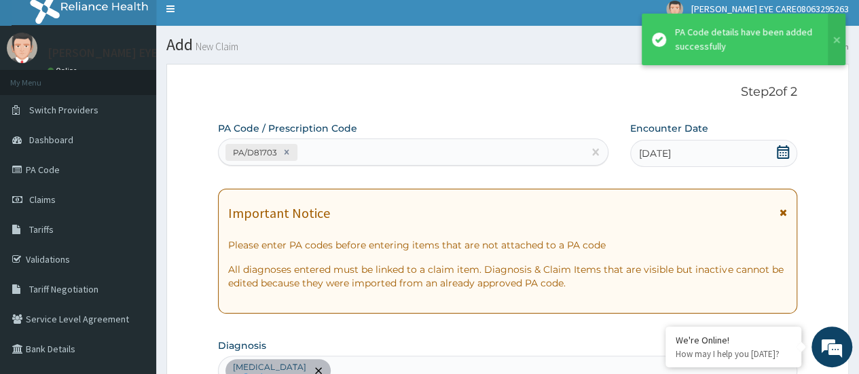
scroll to position [8, 0]
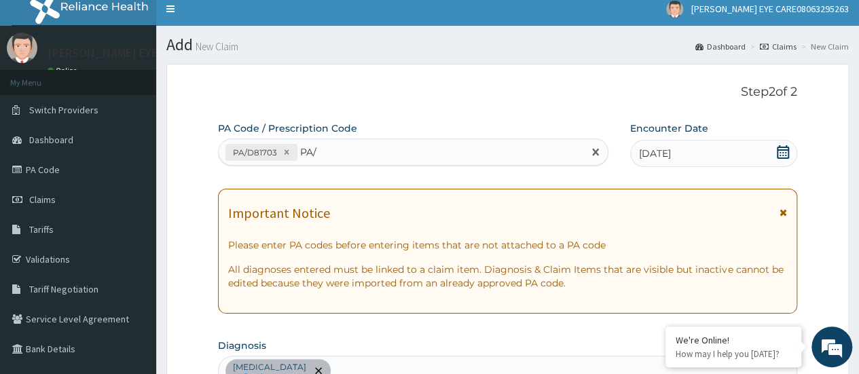
type input "PA/"
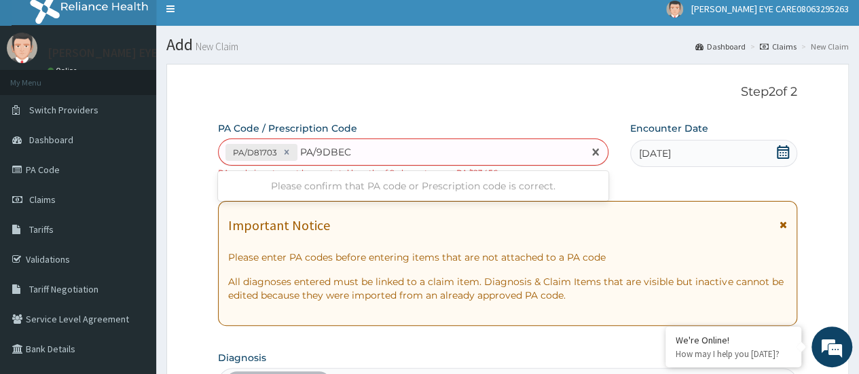
type input "PA/9DBECB"
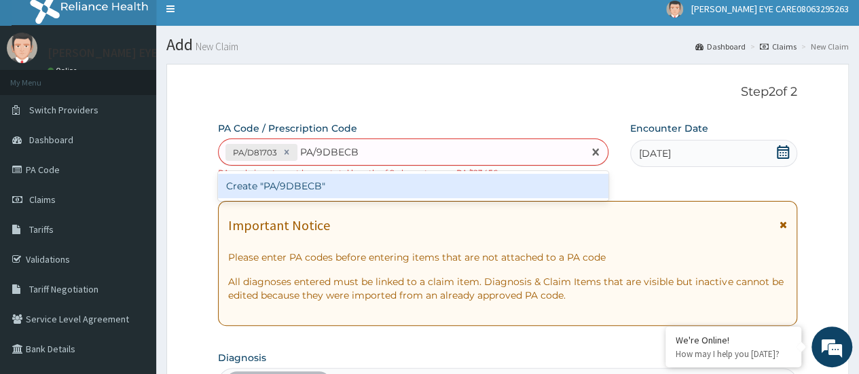
click at [327, 186] on div "Create "PA/9DBECB"" at bounding box center [413, 186] width 390 height 24
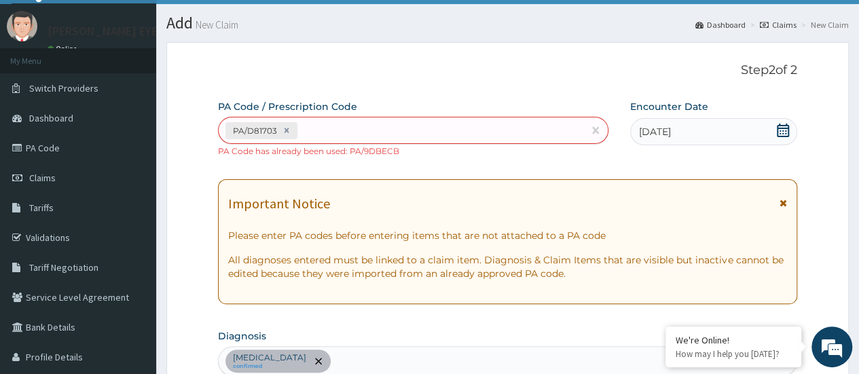
scroll to position [0, 0]
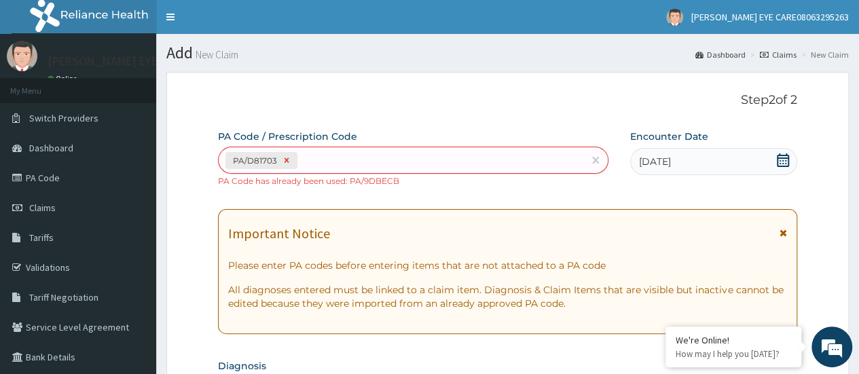
click at [286, 164] on icon at bounding box center [287, 160] width 10 height 10
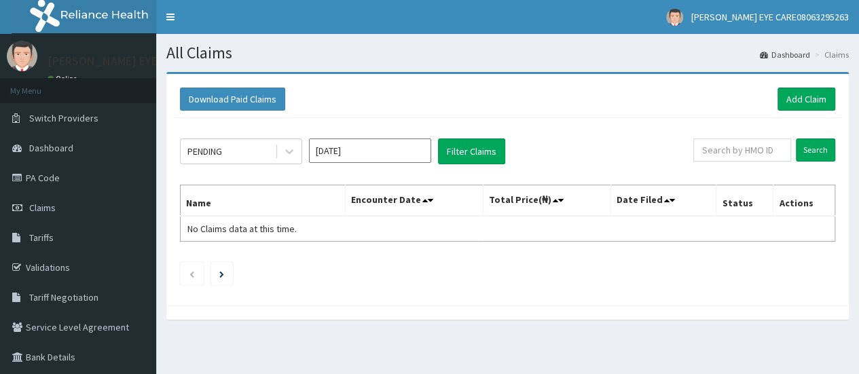
scroll to position [92, 0]
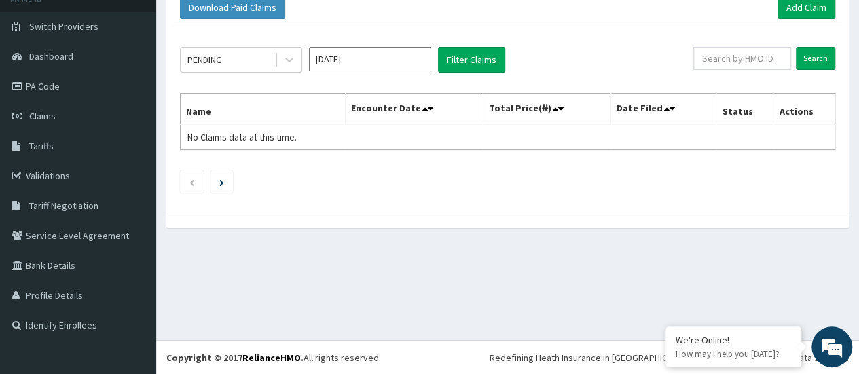
click at [388, 58] on input "[DATE]" at bounding box center [370, 59] width 122 height 24
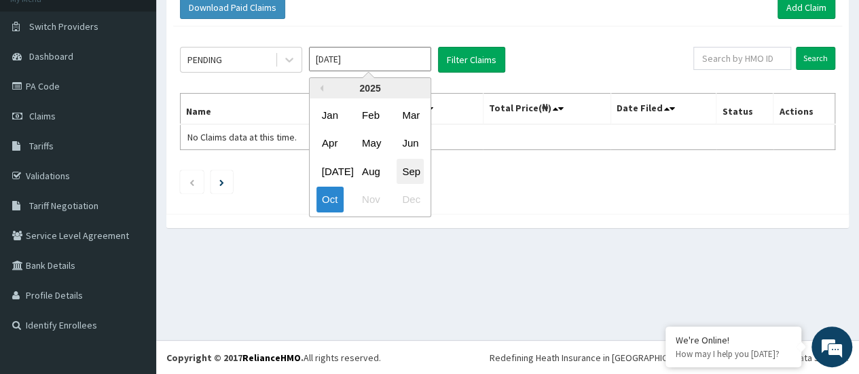
click at [420, 165] on div "Sep" at bounding box center [409, 171] width 27 height 25
type input "[DATE]"
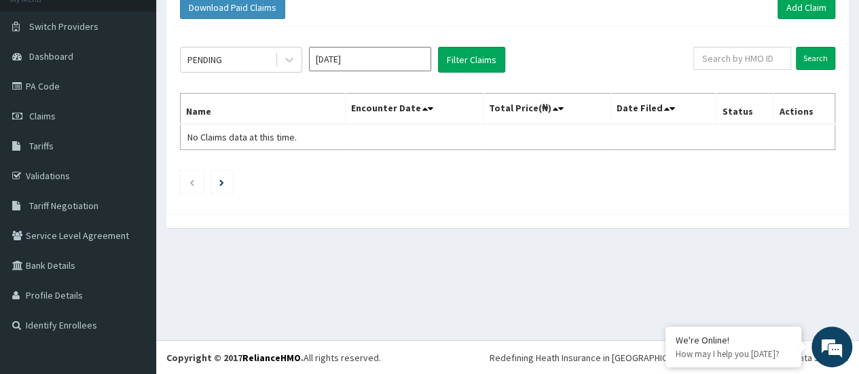
scroll to position [0, 0]
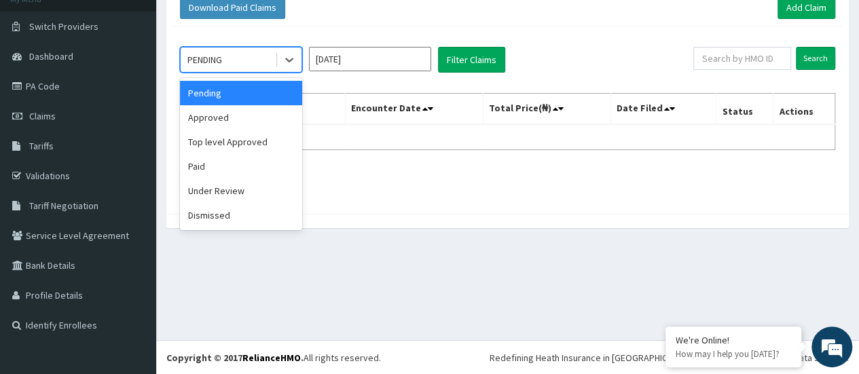
click at [221, 111] on div "Approved" at bounding box center [241, 117] width 122 height 24
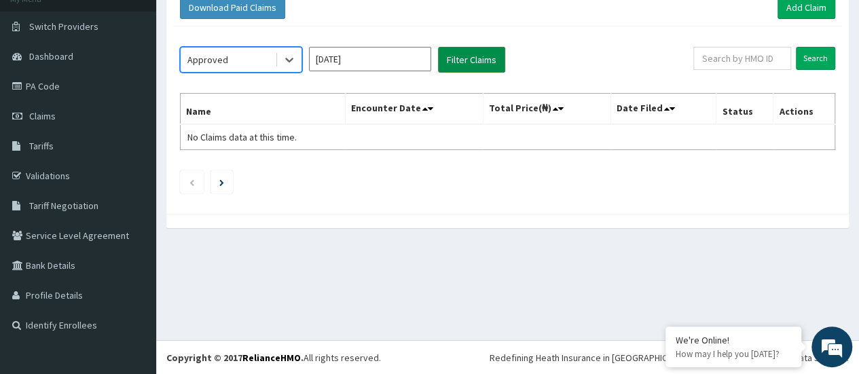
click at [485, 66] on button "Filter Claims" at bounding box center [471, 60] width 67 height 26
